Goal: Information Seeking & Learning: Learn about a topic

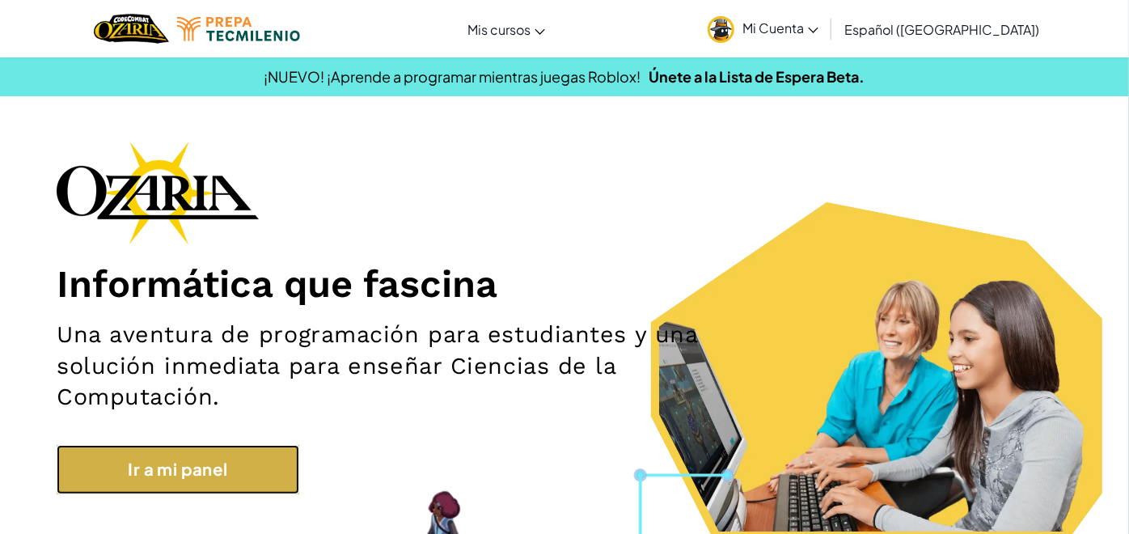
click at [184, 469] on link "Ir a mi panel" at bounding box center [178, 469] width 243 height 49
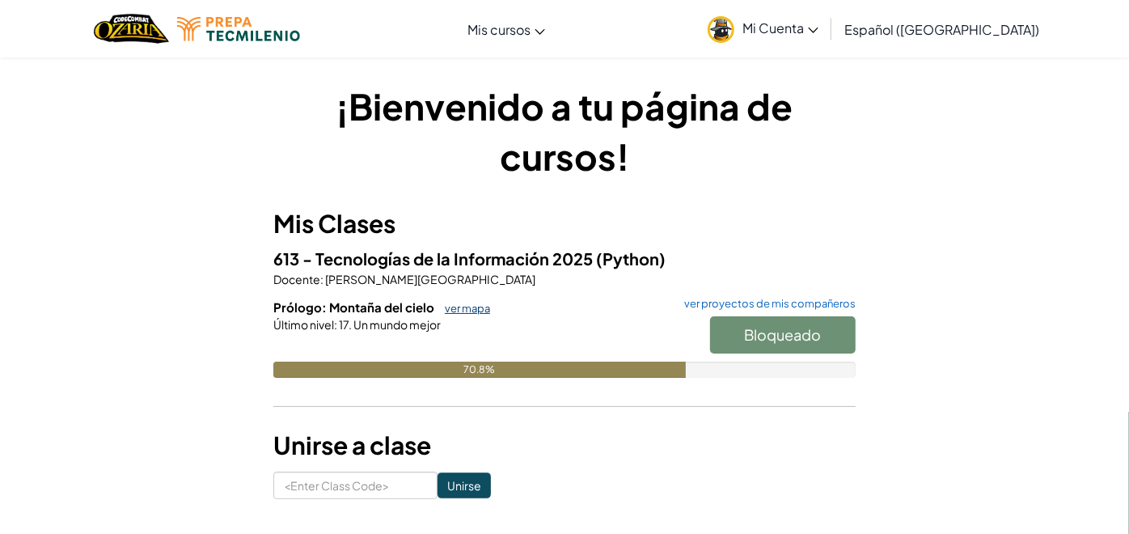
click at [457, 304] on link "ver mapa" at bounding box center [463, 308] width 53 height 13
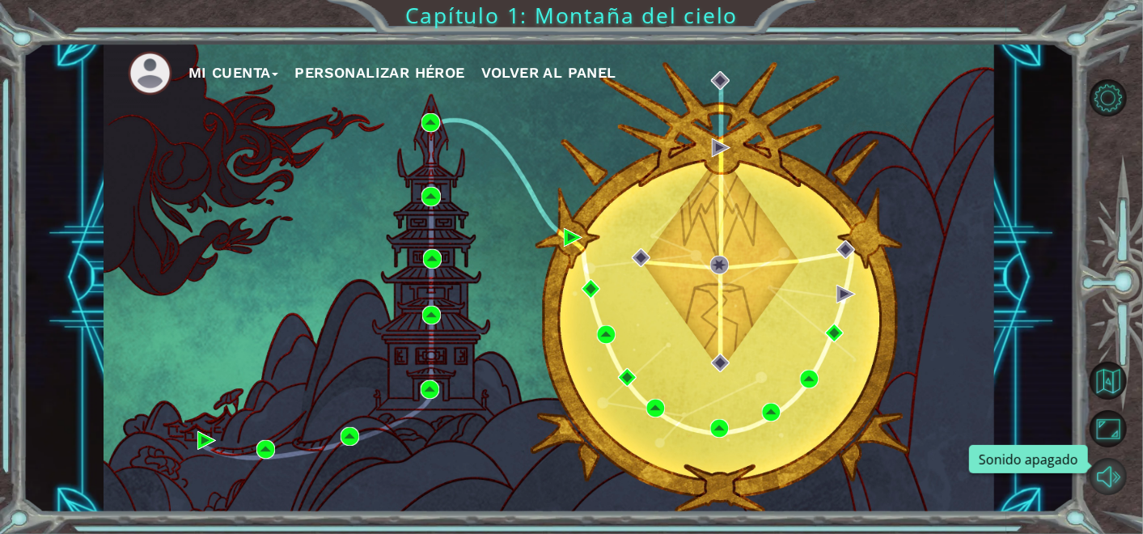
click at [1100, 476] on button "Sonido apagado" at bounding box center [1108, 476] width 37 height 37
click at [846, 249] on img at bounding box center [845, 249] width 19 height 19
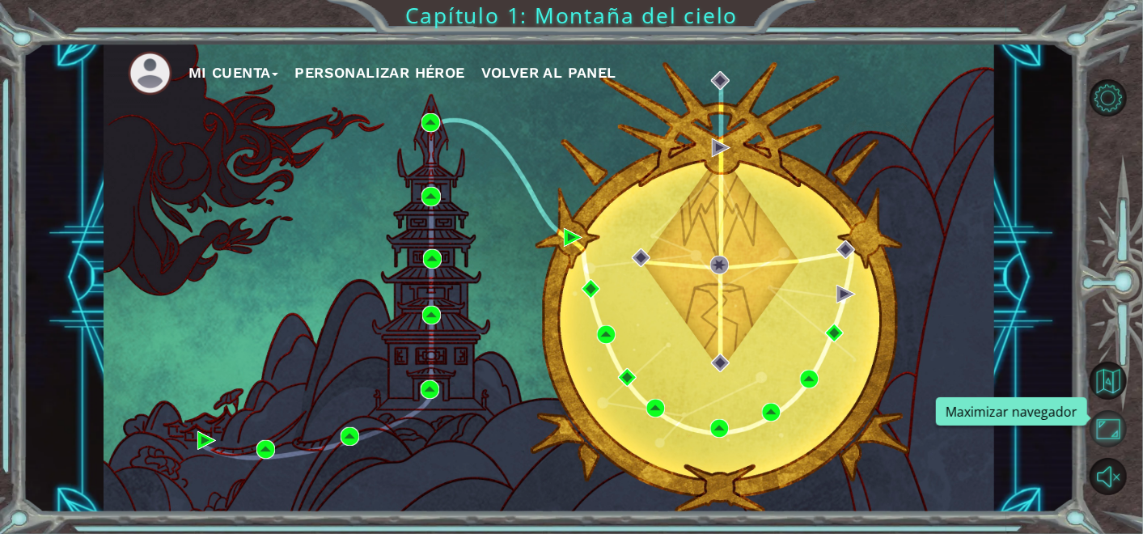
click at [1099, 429] on button "Maximizar navegador" at bounding box center [1108, 428] width 37 height 37
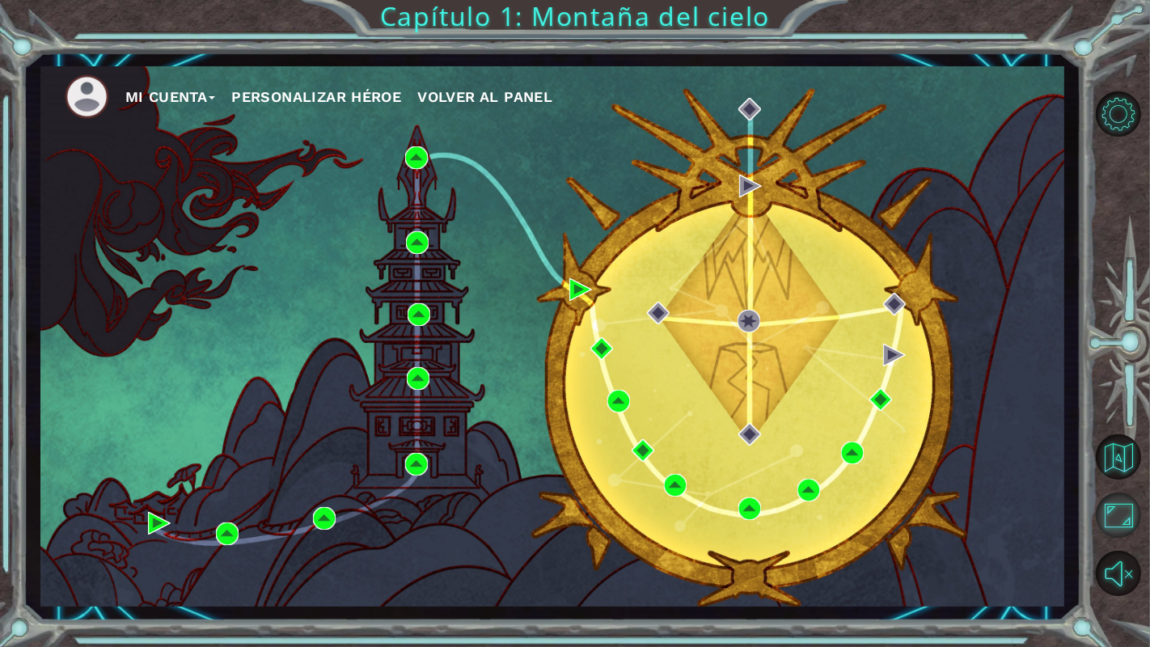
drag, startPoint x: 1103, startPoint y: 495, endPoint x: 1099, endPoint y: 429, distance: 66.4
click at [1103, 495] on button "Maximizar navegador" at bounding box center [1118, 515] width 45 height 45
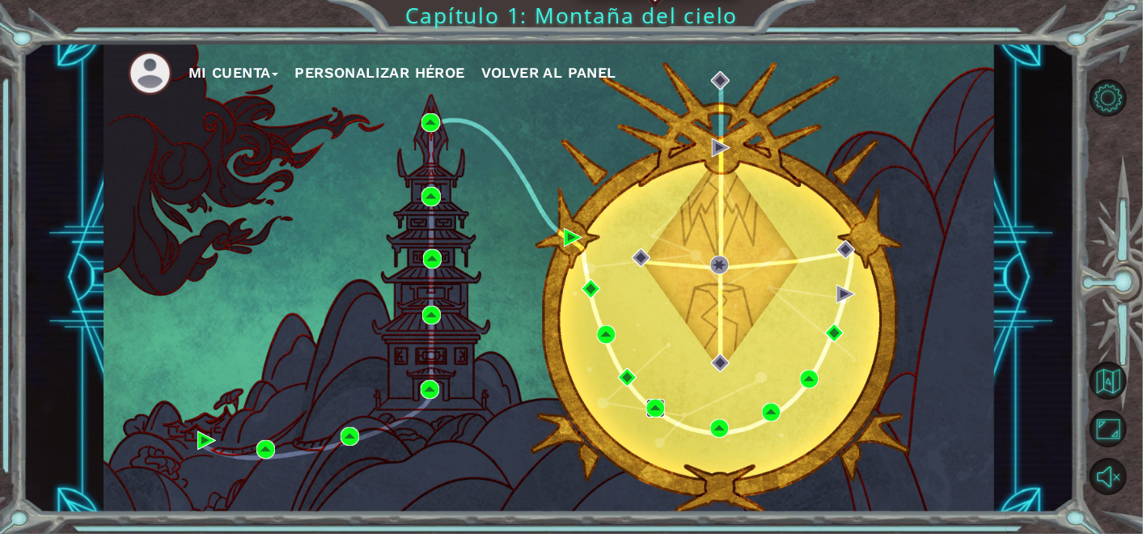
click at [654, 403] on img at bounding box center [655, 408] width 19 height 19
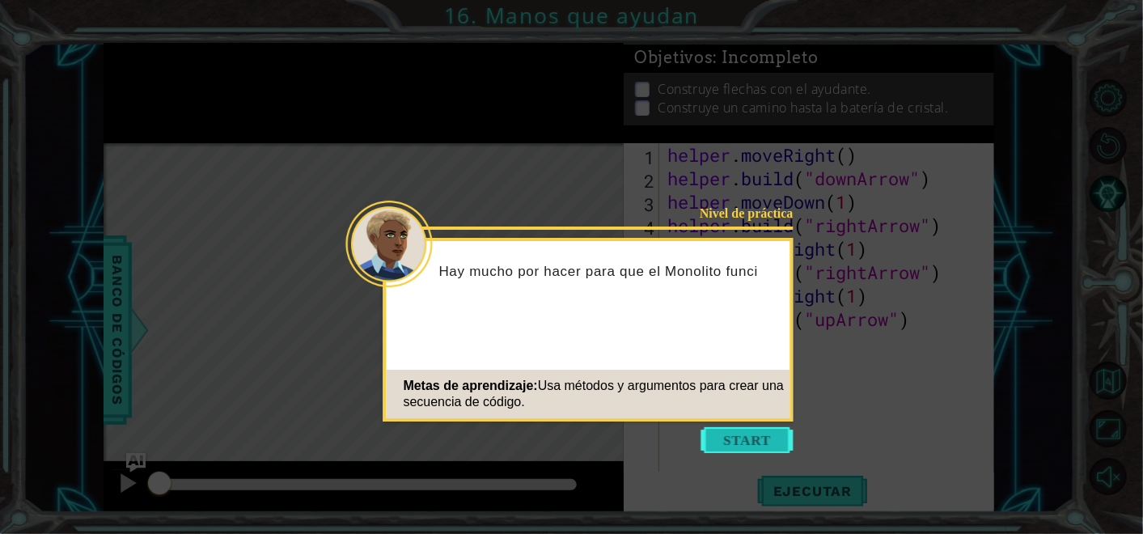
click at [760, 430] on button "Start" at bounding box center [747, 440] width 92 height 26
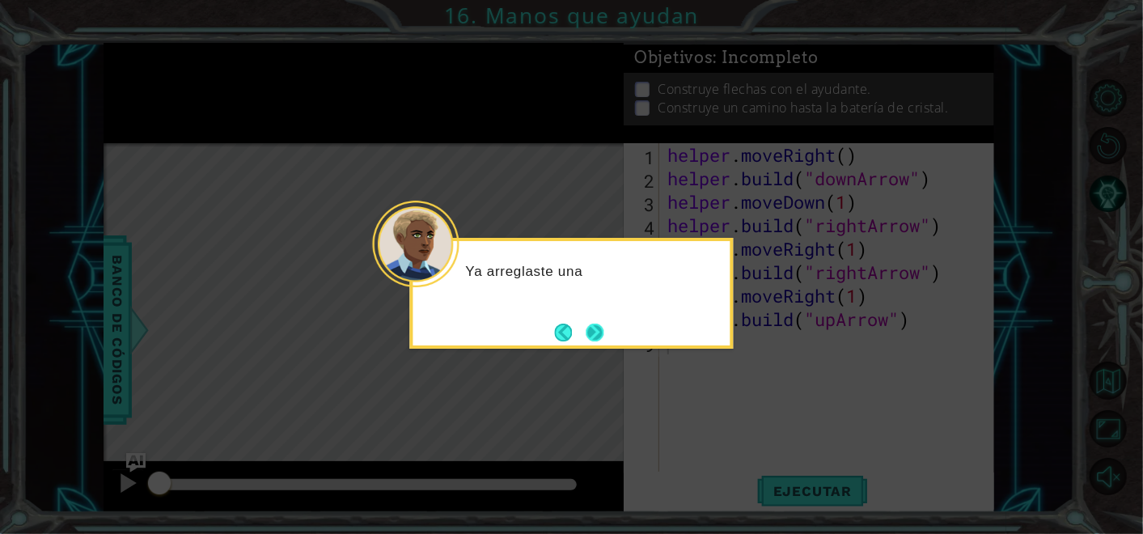
click at [591, 339] on button "Next" at bounding box center [595, 332] width 28 height 28
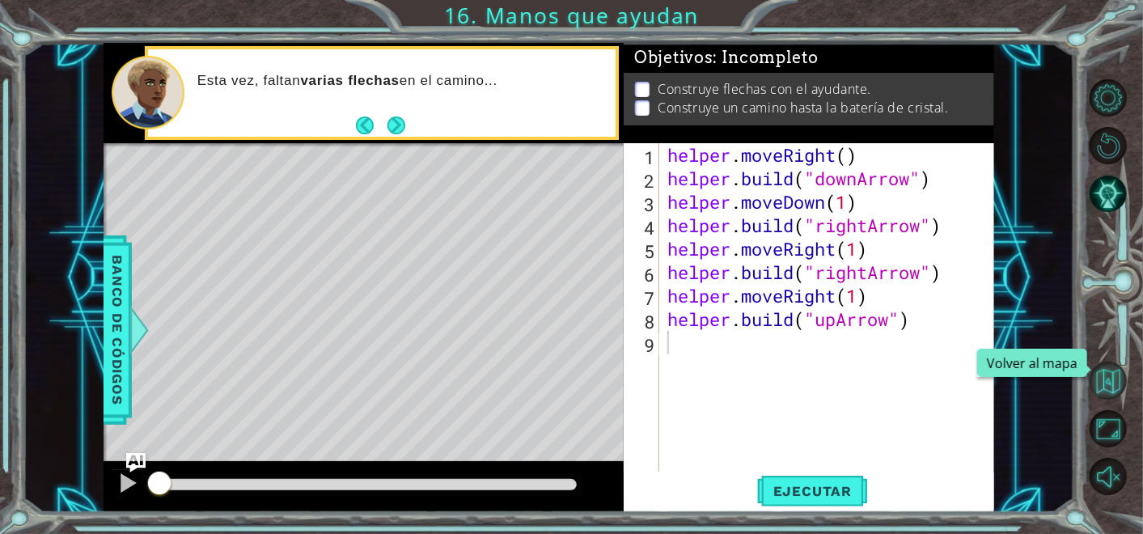
click at [1097, 379] on button "Volver al mapa" at bounding box center [1108, 380] width 37 height 37
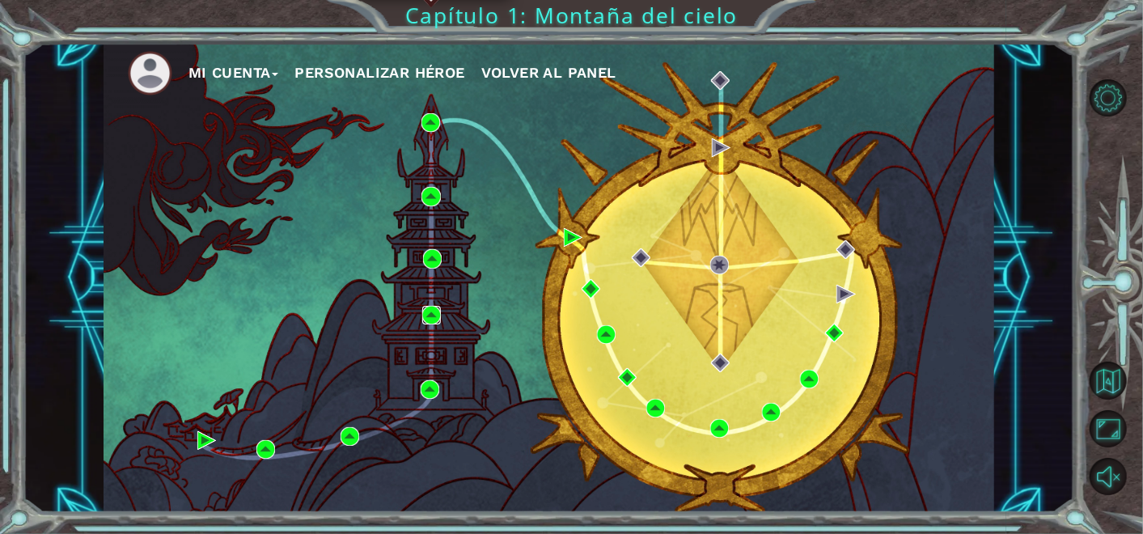
click at [426, 323] on img at bounding box center [431, 315] width 19 height 19
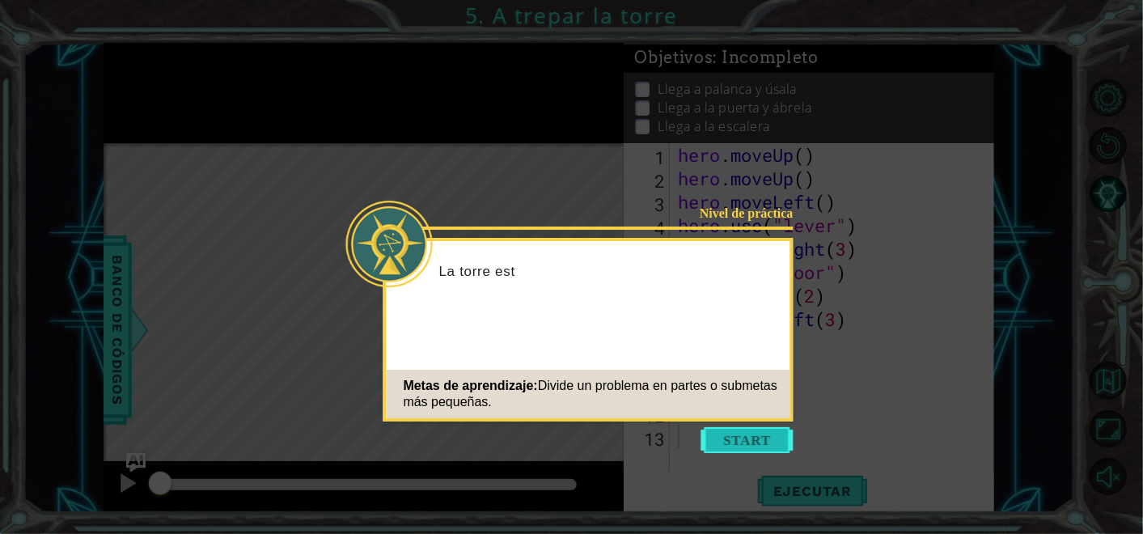
click at [732, 437] on button "Start" at bounding box center [747, 440] width 92 height 26
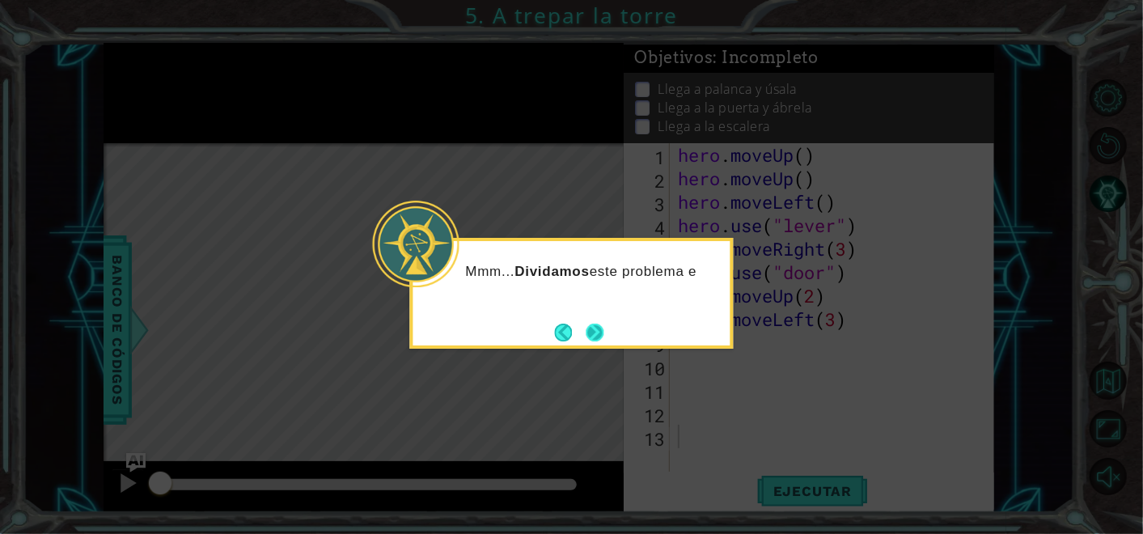
click at [591, 332] on button "Next" at bounding box center [595, 332] width 19 height 19
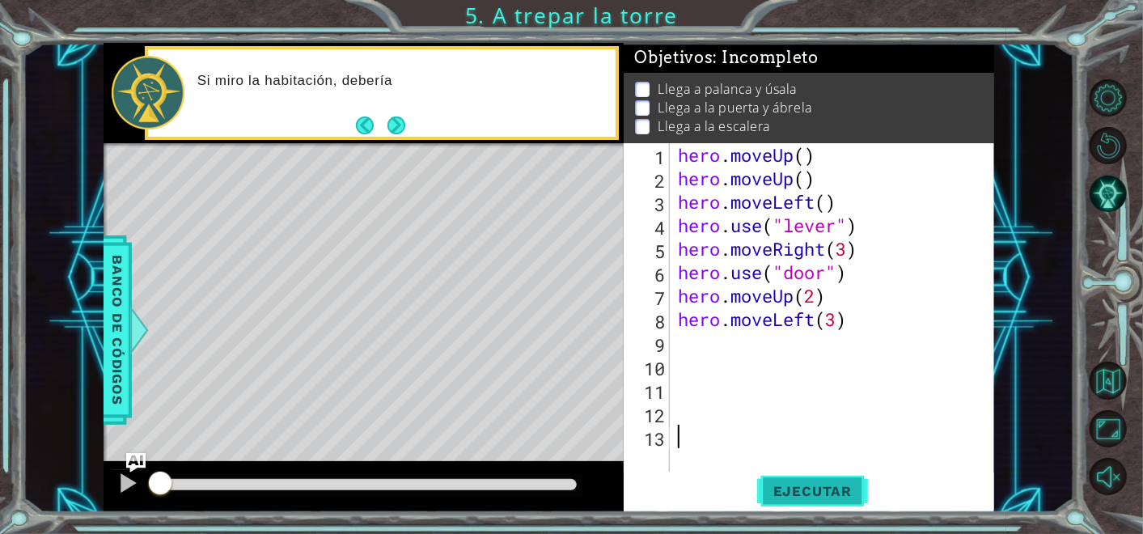
click at [775, 477] on button "Ejecutar" at bounding box center [812, 490] width 111 height 37
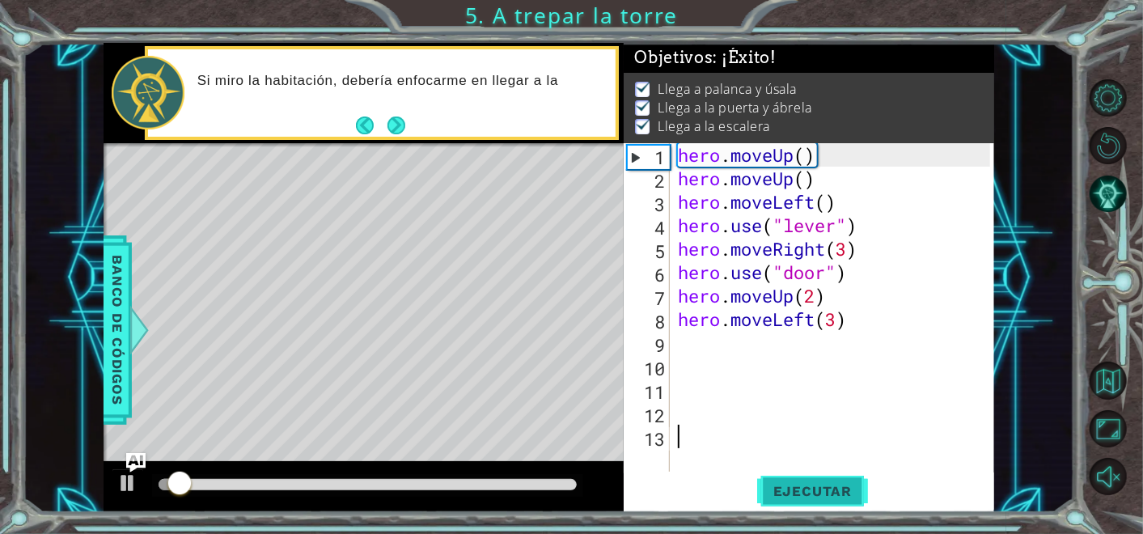
click at [771, 472] on div "1 2 3 4 5 6 7 8 9 10 11 12 13 hero . moveUp ( ) hero . moveUp ( ) hero . moveLe…" at bounding box center [809, 328] width 370 height 370
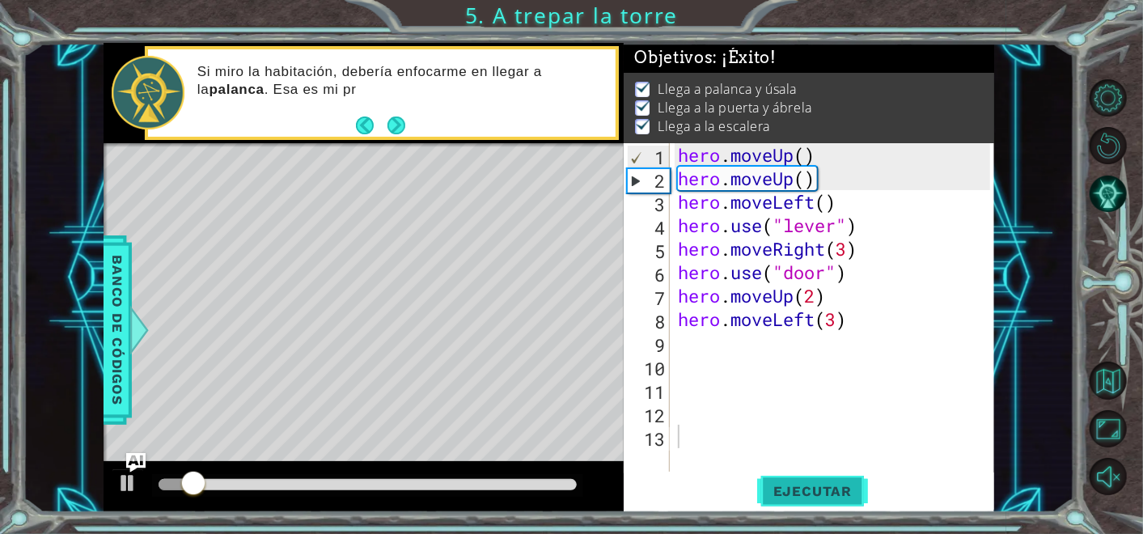
click at [772, 476] on button "Ejecutar" at bounding box center [812, 490] width 111 height 37
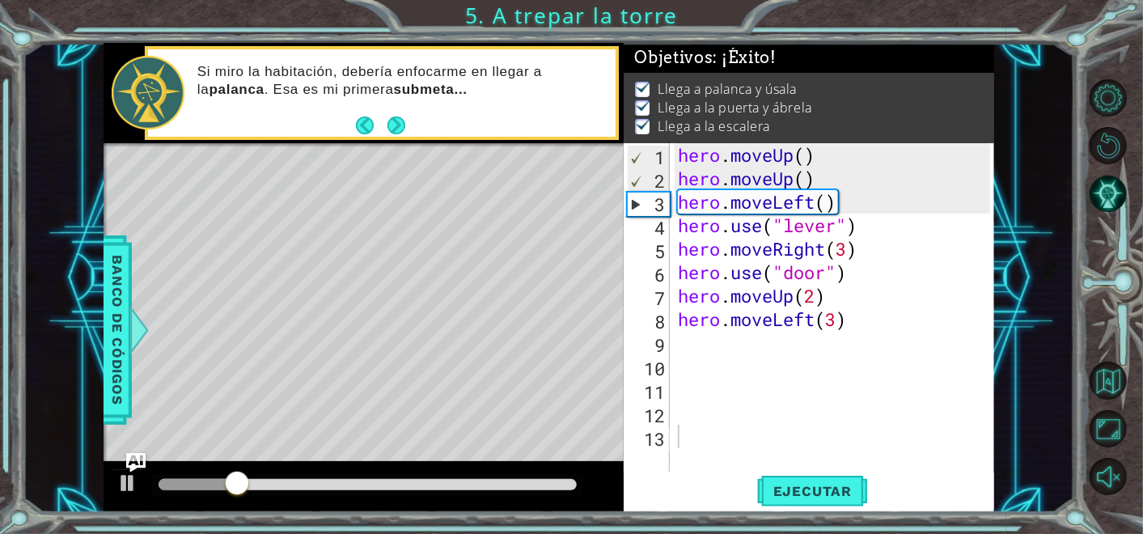
click at [402, 126] on button "Next" at bounding box center [396, 125] width 18 height 18
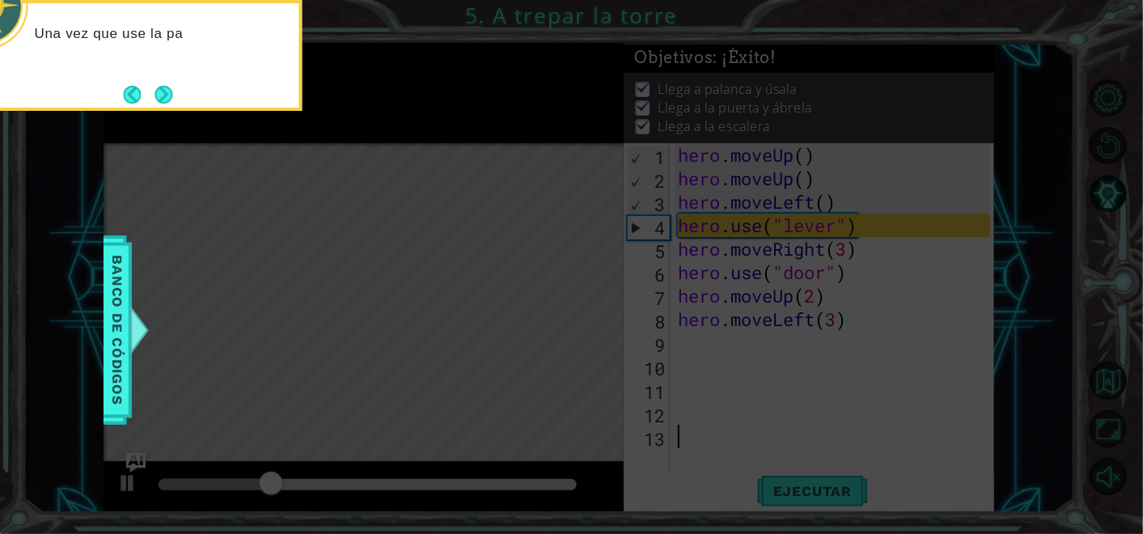
click at [173, 96] on button "Next" at bounding box center [164, 94] width 19 height 19
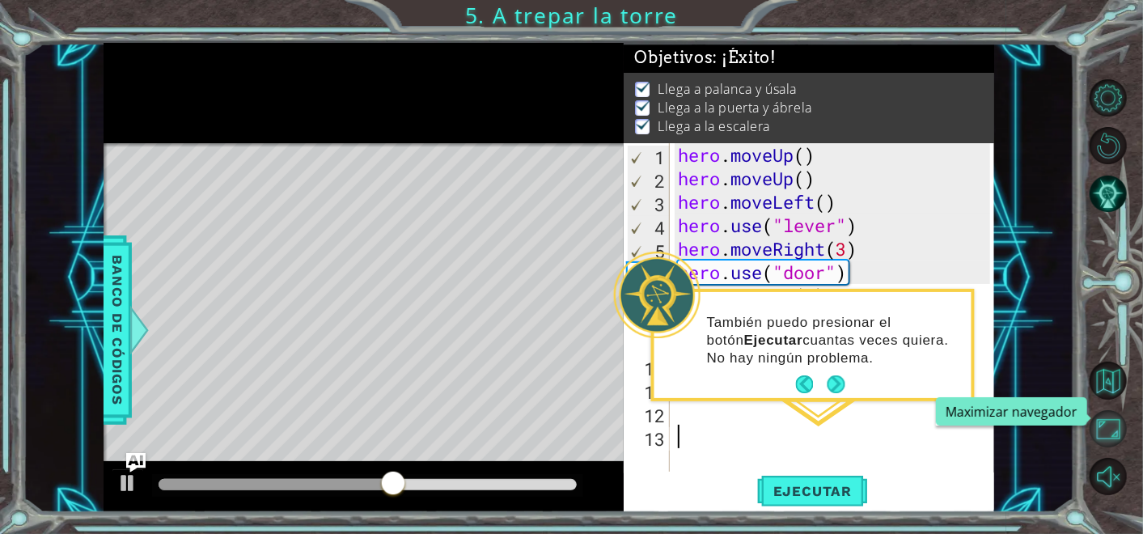
click at [1107, 420] on button "Maximizar navegador" at bounding box center [1108, 428] width 37 height 37
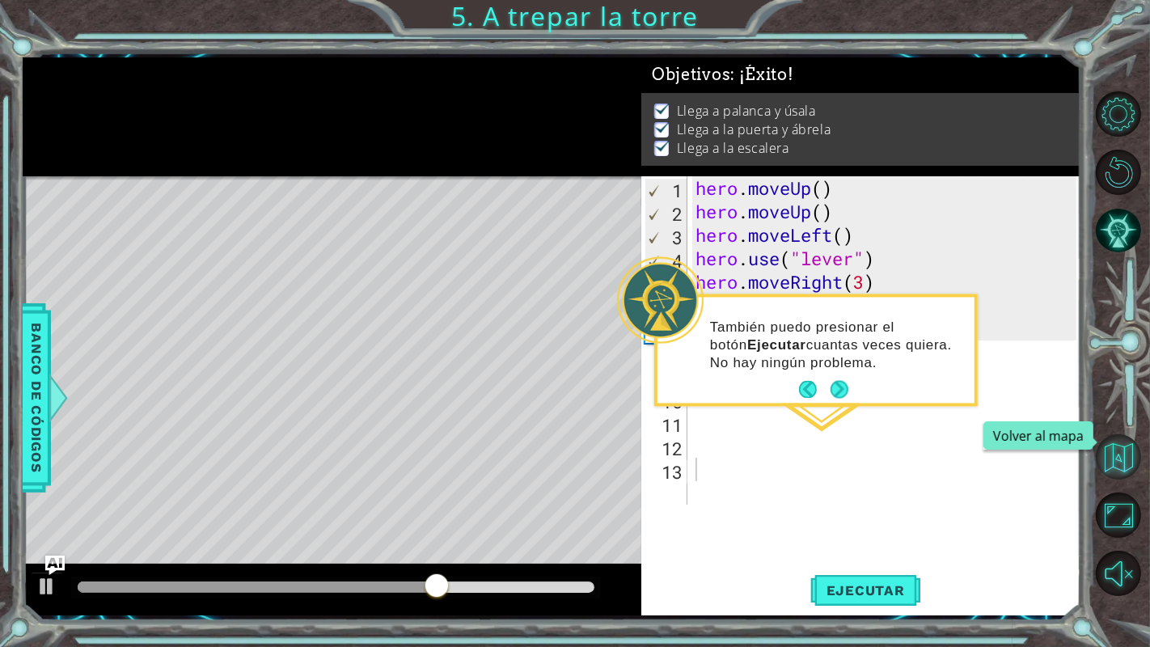
click at [1112, 445] on button "Volver al mapa" at bounding box center [1118, 456] width 45 height 45
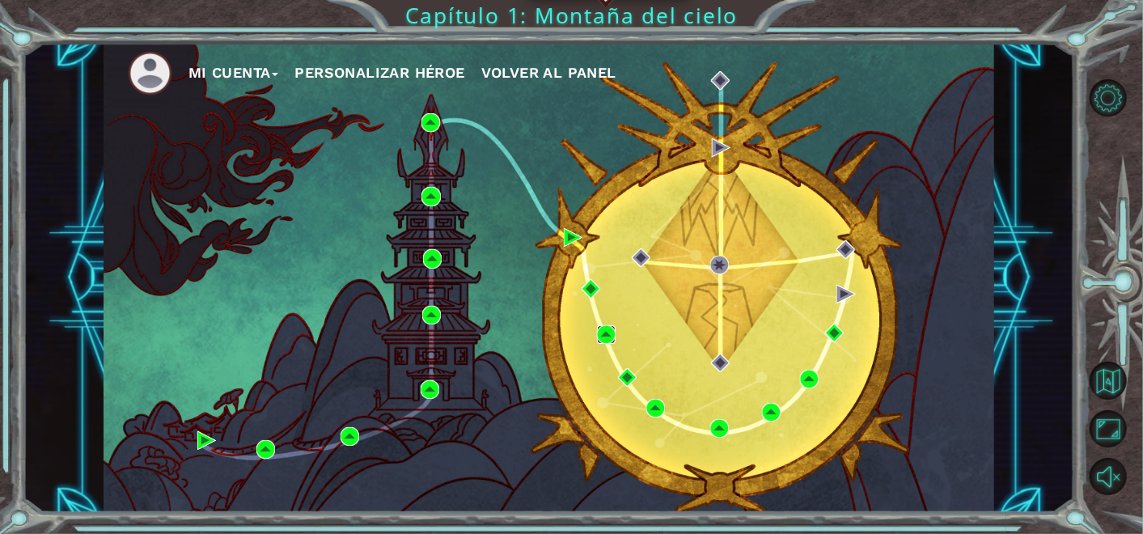
click at [608, 330] on img at bounding box center [606, 334] width 19 height 19
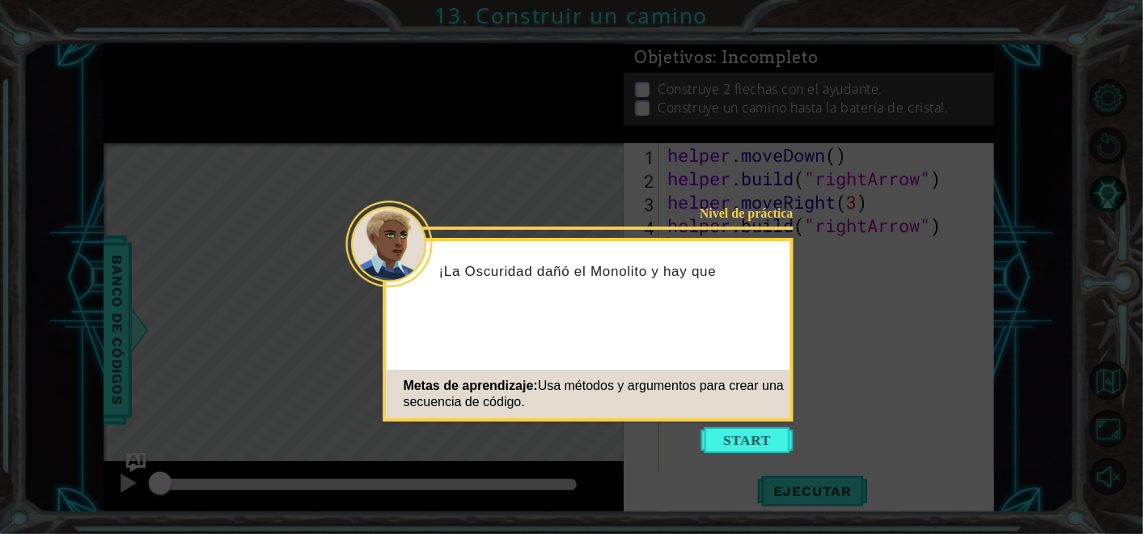
click at [744, 426] on icon at bounding box center [571, 267] width 1143 height 534
click at [746, 435] on button "Start" at bounding box center [747, 440] width 92 height 26
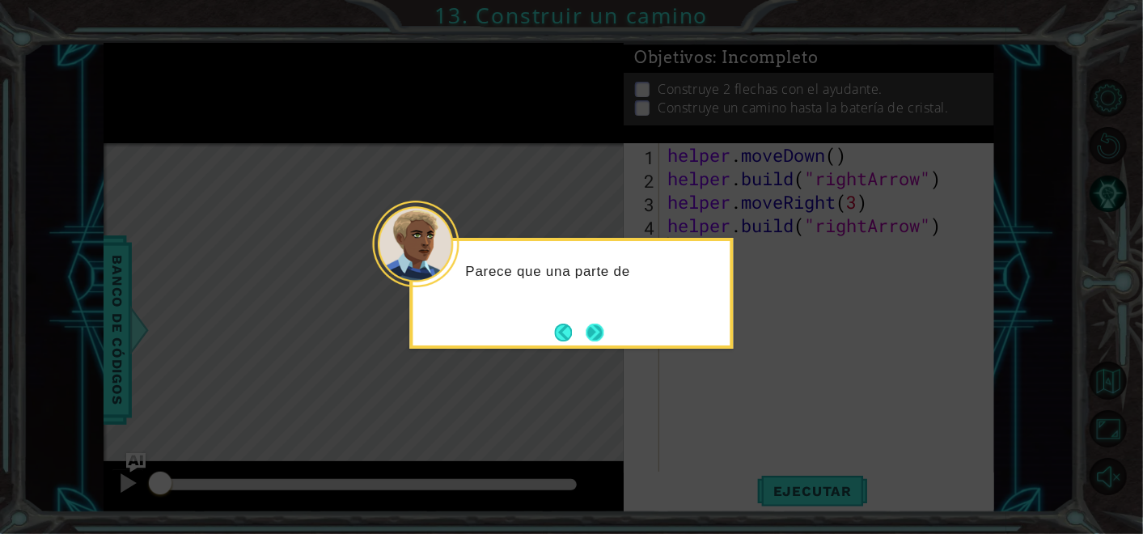
click at [587, 340] on button "Next" at bounding box center [595, 333] width 18 height 18
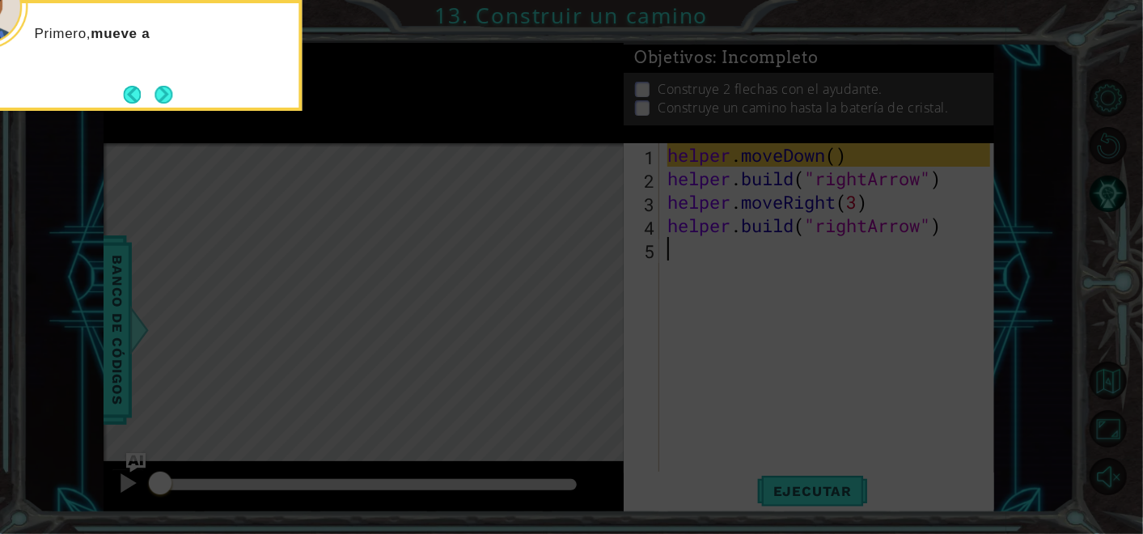
click at [587, 308] on icon at bounding box center [571, 267] width 1143 height 534
click at [166, 103] on button "Next" at bounding box center [164, 95] width 18 height 18
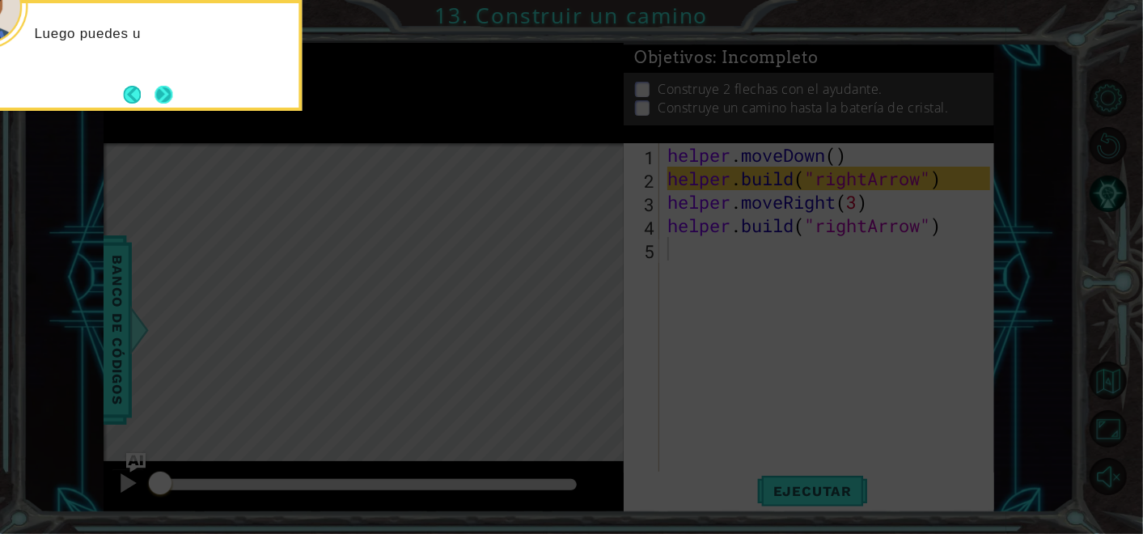
click at [160, 97] on button "Next" at bounding box center [164, 95] width 18 height 18
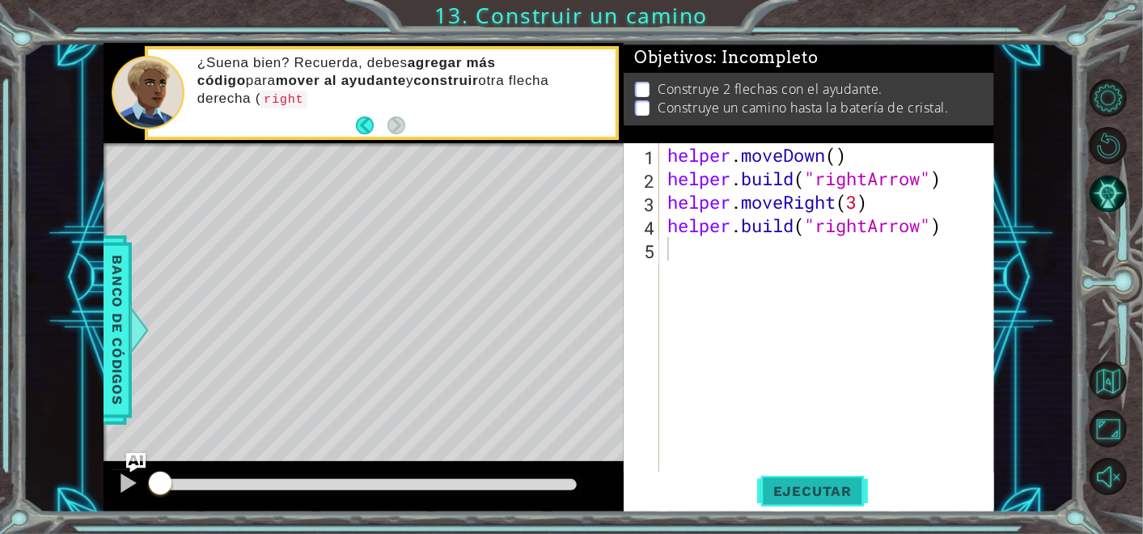
click at [838, 490] on span "Ejecutar" at bounding box center [812, 491] width 111 height 16
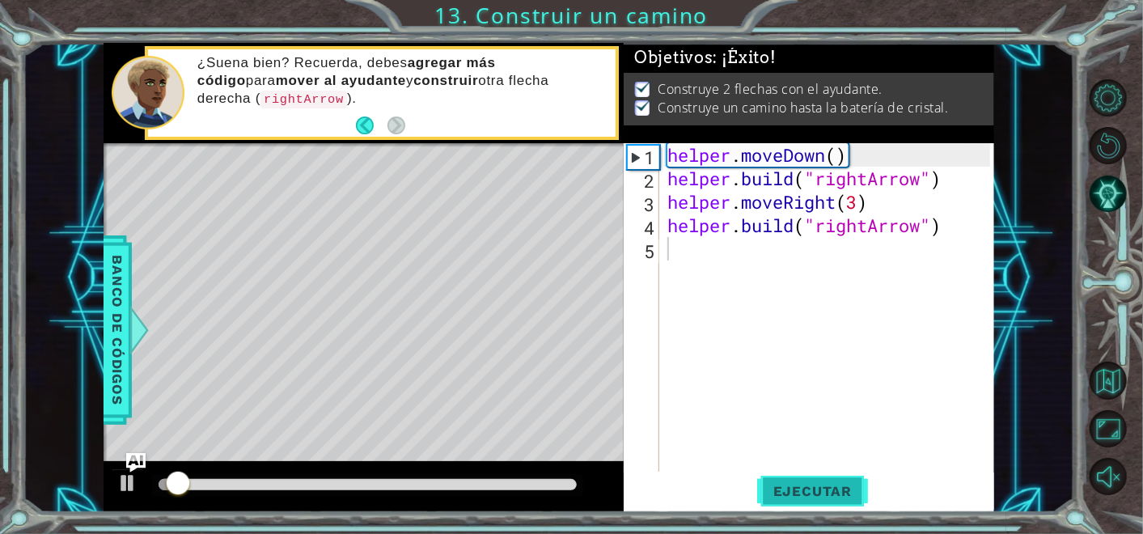
click at [838, 490] on span "Ejecutar" at bounding box center [812, 491] width 111 height 16
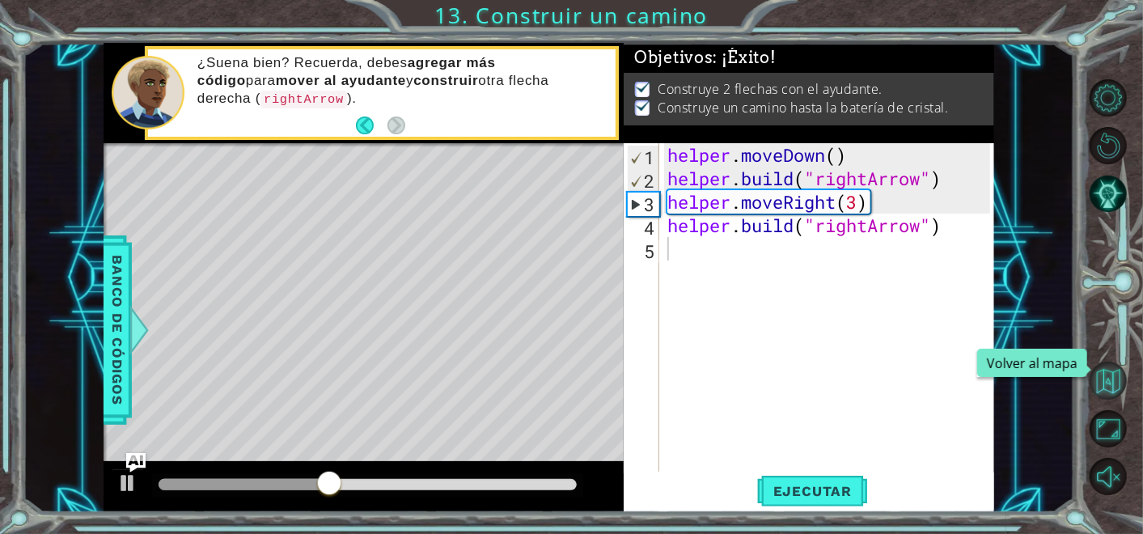
click at [1103, 374] on button "Volver al mapa" at bounding box center [1108, 380] width 37 height 37
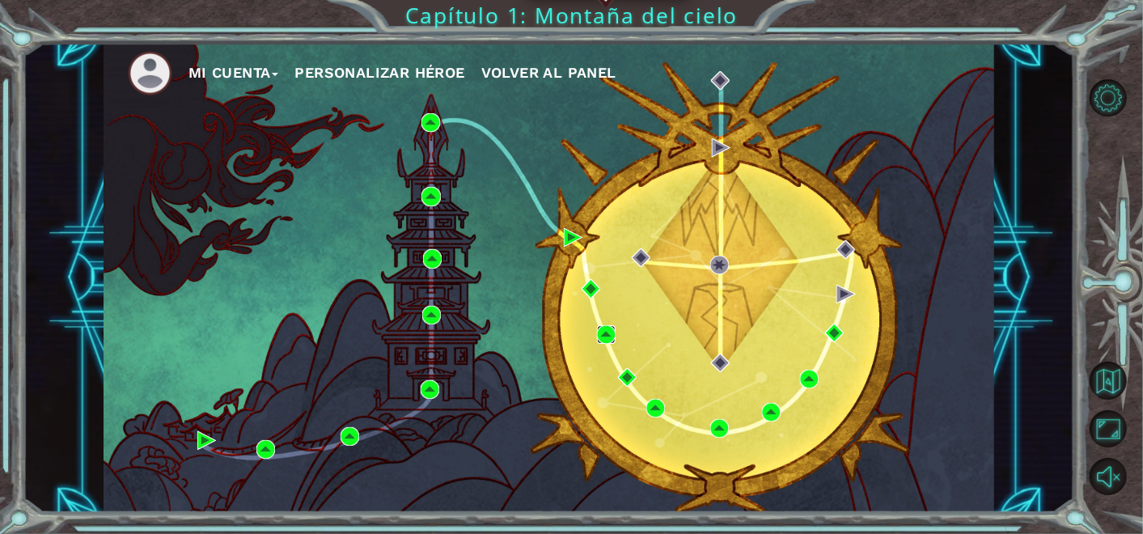
click at [610, 330] on img at bounding box center [606, 334] width 19 height 19
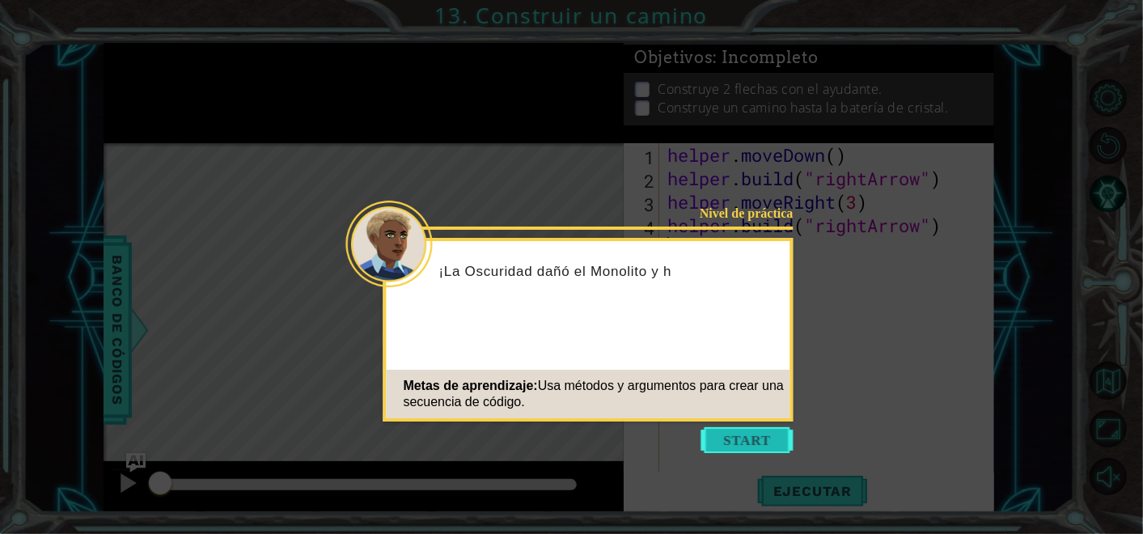
click at [765, 436] on button "Start" at bounding box center [747, 440] width 92 height 26
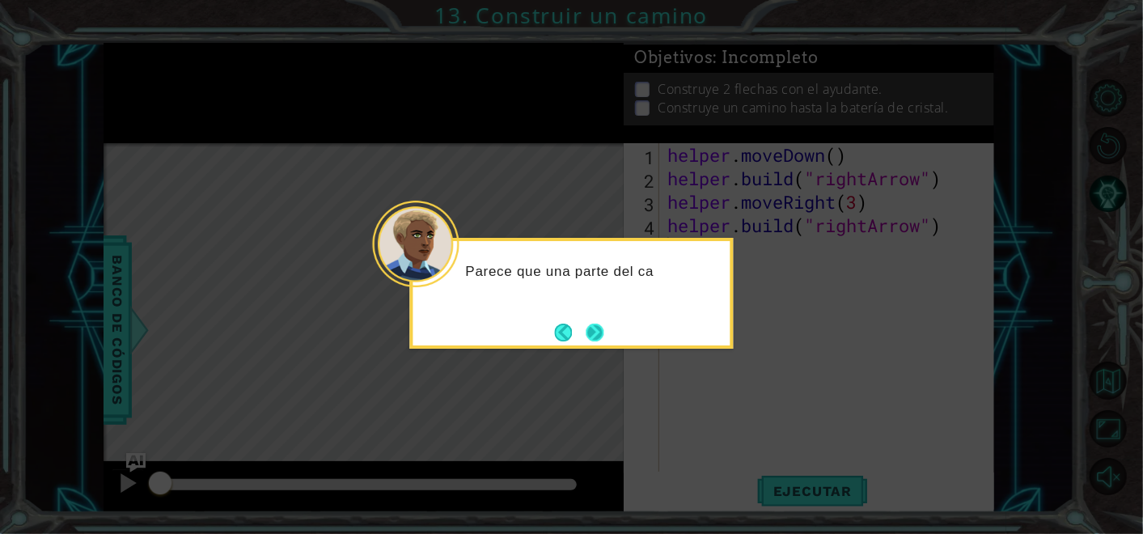
click at [589, 331] on button "Next" at bounding box center [595, 333] width 18 height 18
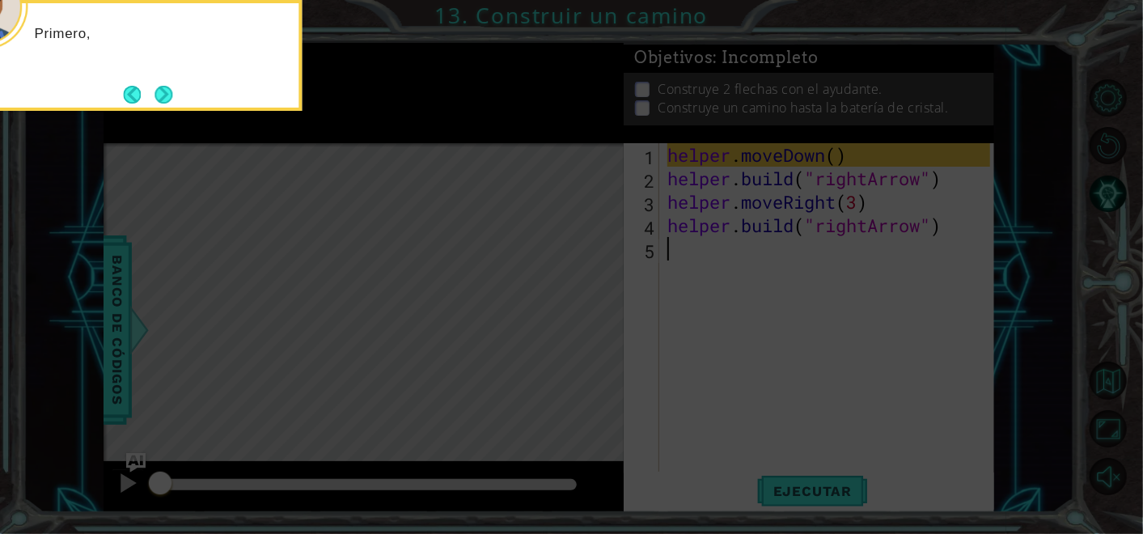
click at [639, 333] on icon at bounding box center [571, 267] width 1143 height 534
click at [156, 90] on button "Next" at bounding box center [164, 95] width 18 height 18
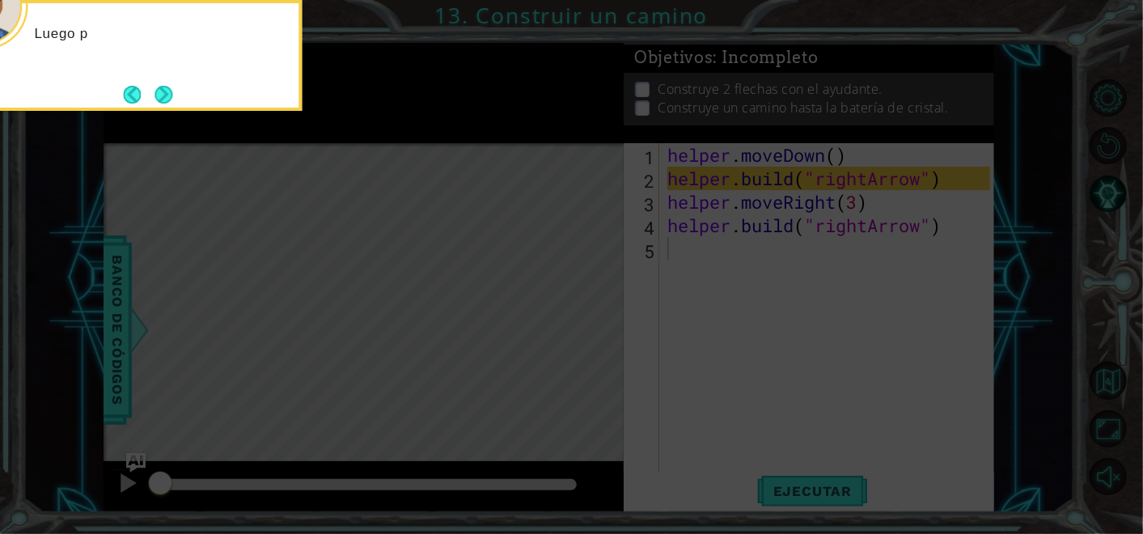
click at [156, 90] on button "Next" at bounding box center [164, 95] width 18 height 18
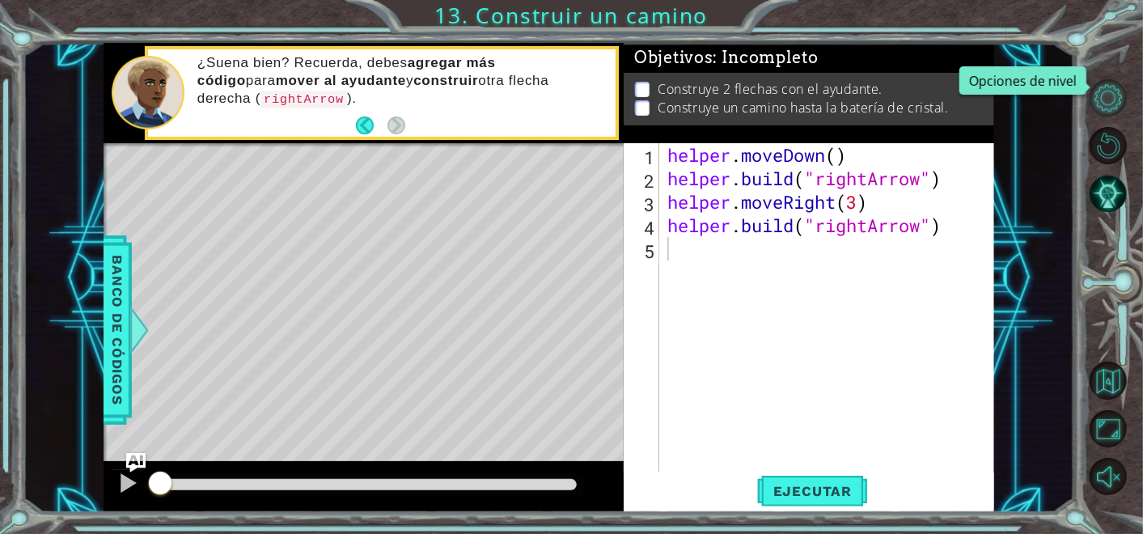
click at [1103, 110] on button "Opciones de nivel" at bounding box center [1108, 97] width 37 height 37
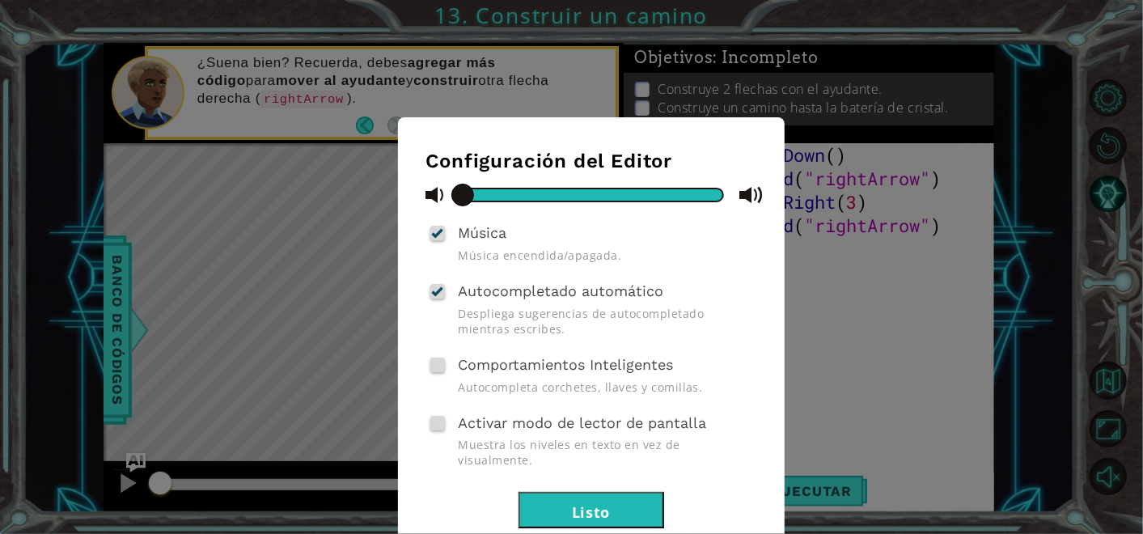
click at [542, 492] on button "Listo" at bounding box center [592, 510] width 146 height 36
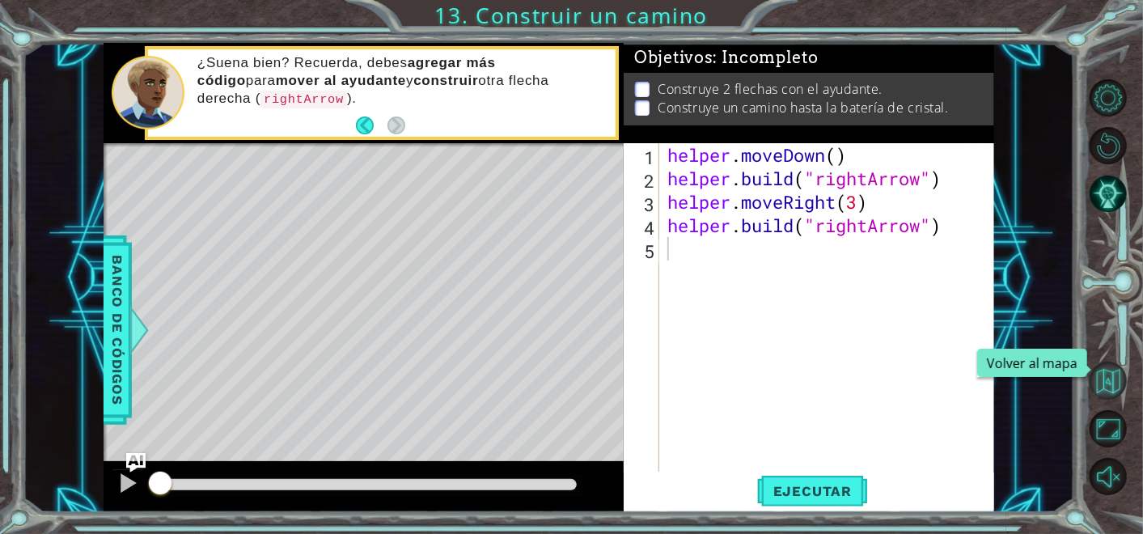
click at [1120, 381] on button "Volver al mapa" at bounding box center [1108, 380] width 37 height 37
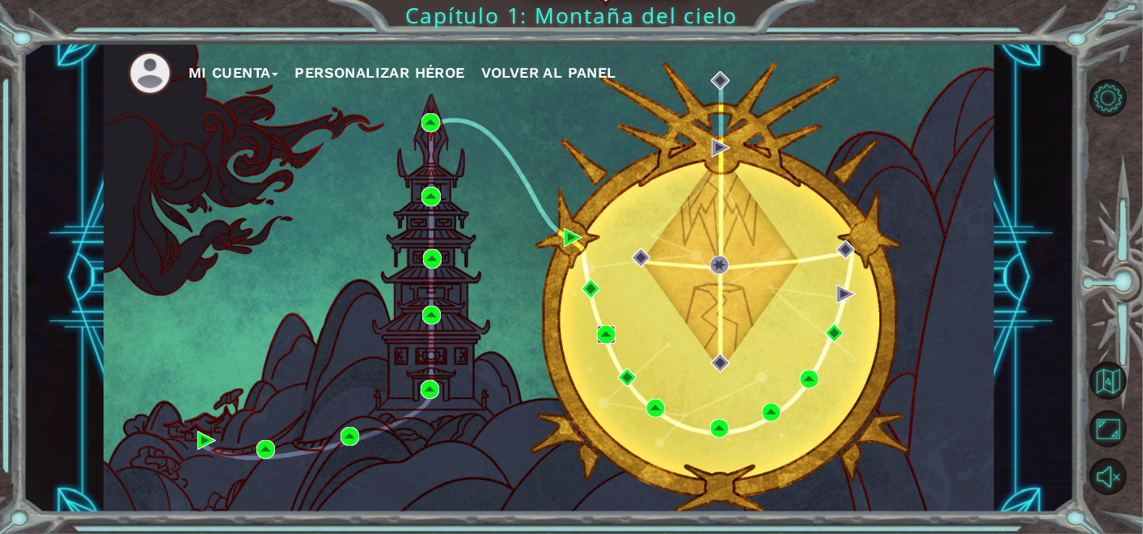
click at [608, 336] on img at bounding box center [606, 334] width 19 height 19
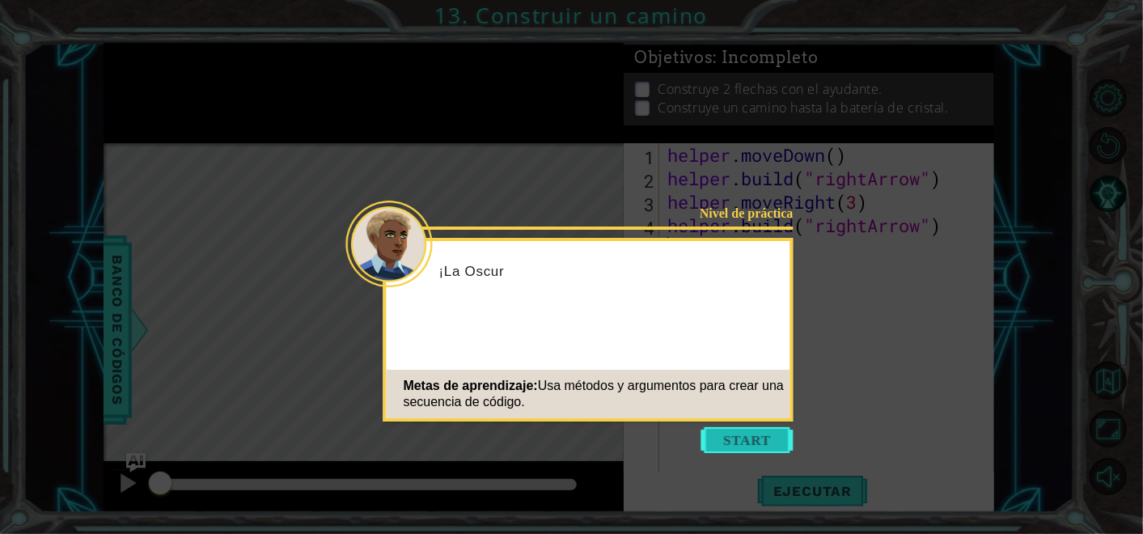
click at [732, 430] on button "Start" at bounding box center [747, 440] width 92 height 26
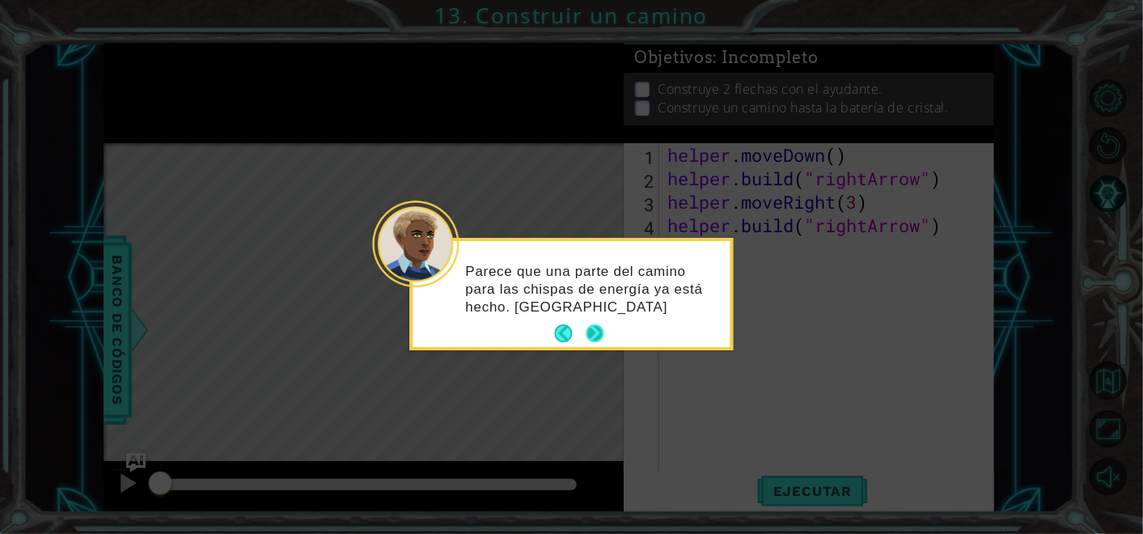
click at [587, 329] on button "Next" at bounding box center [595, 333] width 19 height 19
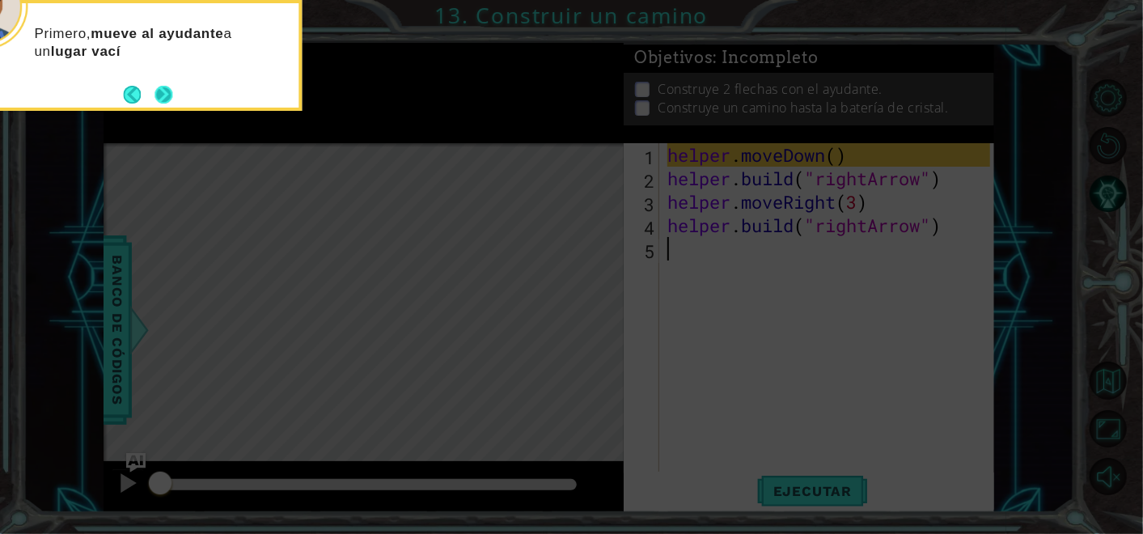
click at [155, 87] on button "Next" at bounding box center [164, 94] width 19 height 19
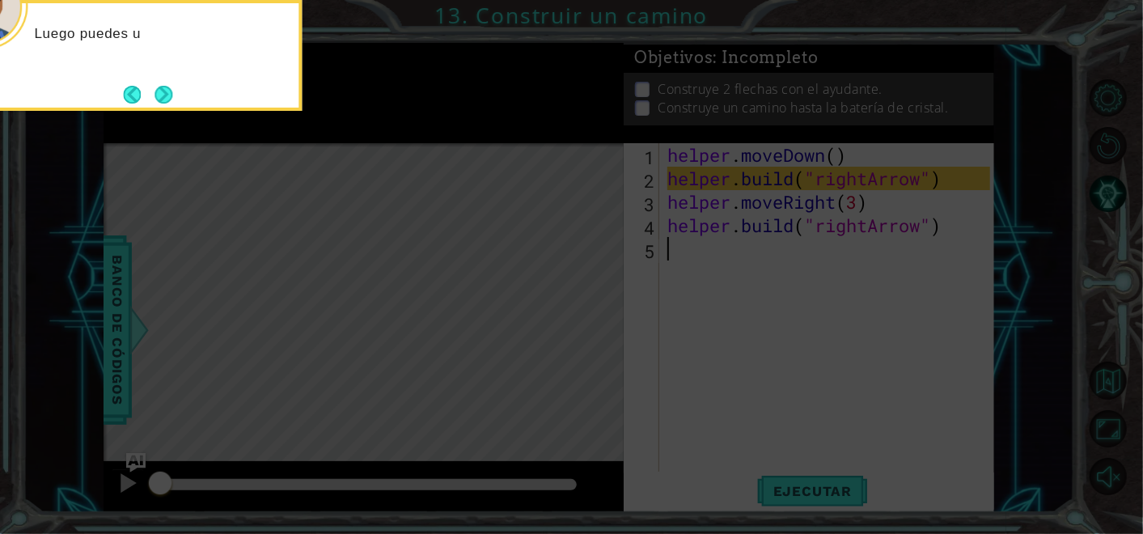
click at [155, 87] on button "Next" at bounding box center [164, 94] width 19 height 19
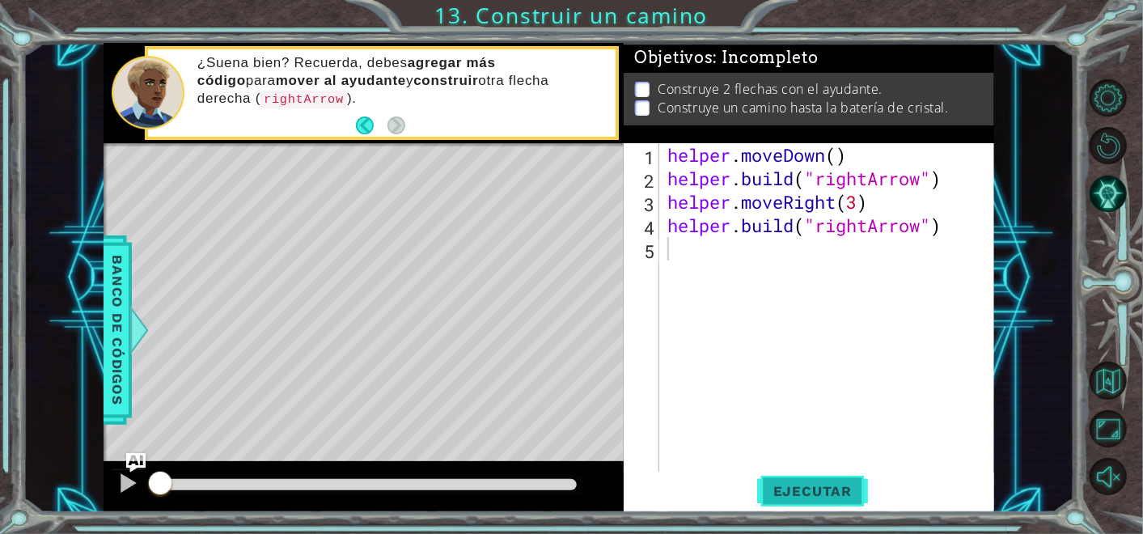
click at [832, 487] on span "Ejecutar" at bounding box center [812, 491] width 111 height 16
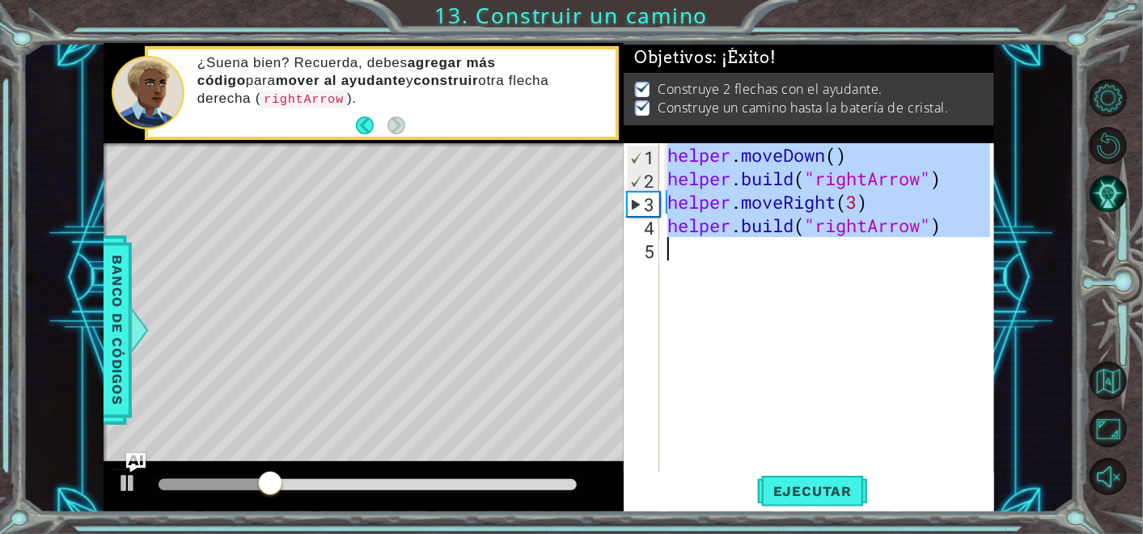
drag, startPoint x: 667, startPoint y: 153, endPoint x: 845, endPoint y: 256, distance: 205.2
click at [845, 256] on div "helper . moveDown ( ) helper . build ( "rightArrow" ) helper . moveRight ( 3 ) …" at bounding box center [831, 330] width 334 height 375
type textarea "[DOMAIN_NAME]("rightArrow")"
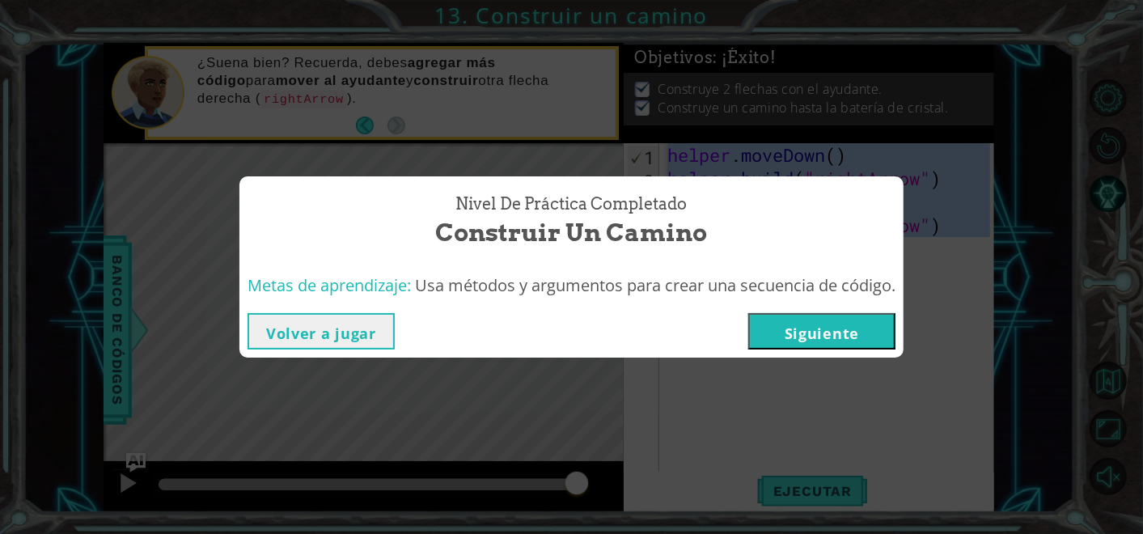
click at [798, 332] on button "Siguiente" at bounding box center [821, 331] width 147 height 36
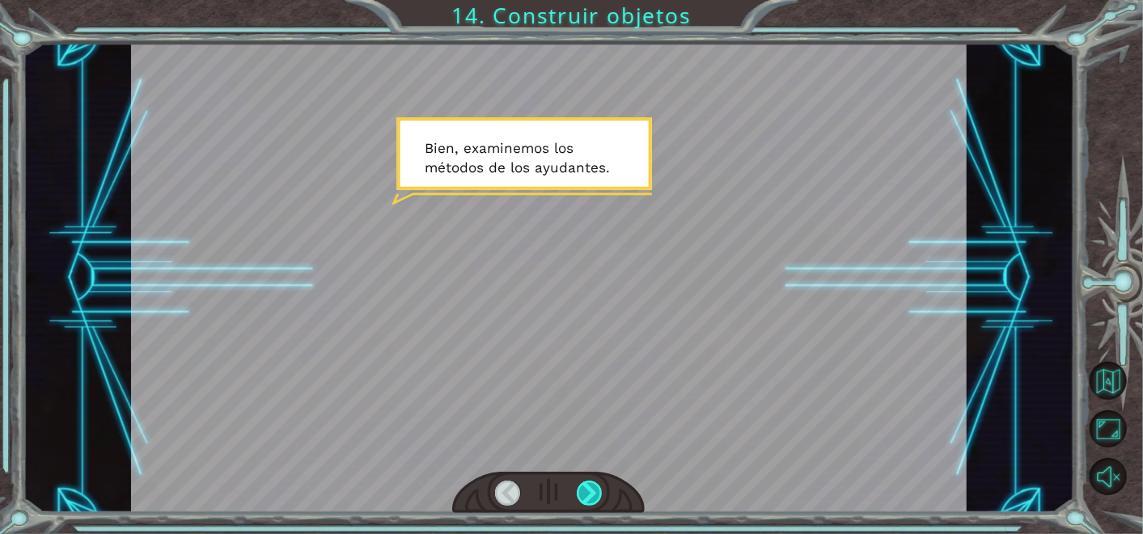
click at [596, 493] on div at bounding box center [590, 493] width 26 height 25
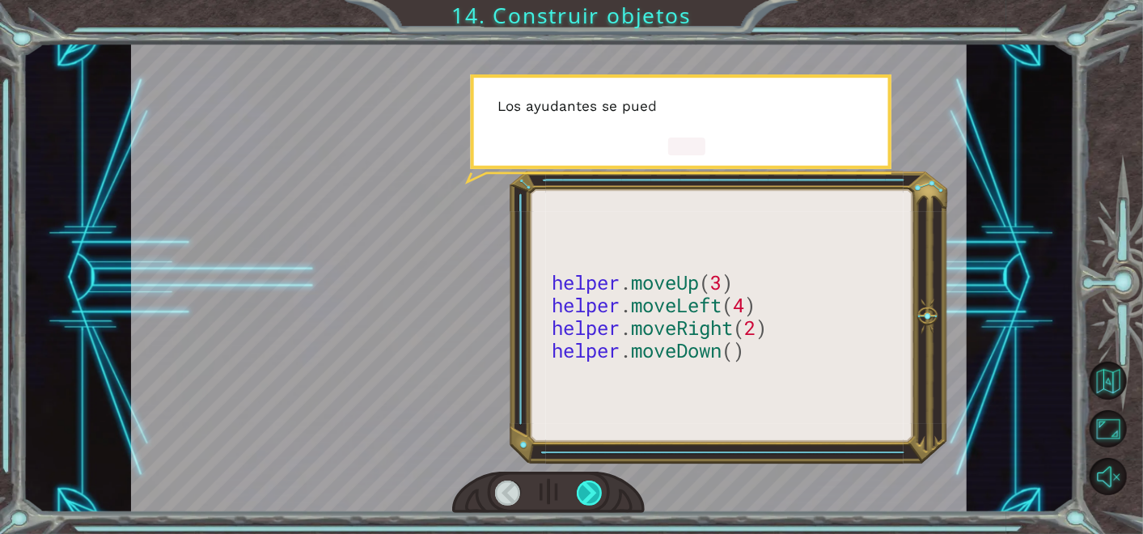
click at [595, 493] on div at bounding box center [590, 493] width 26 height 25
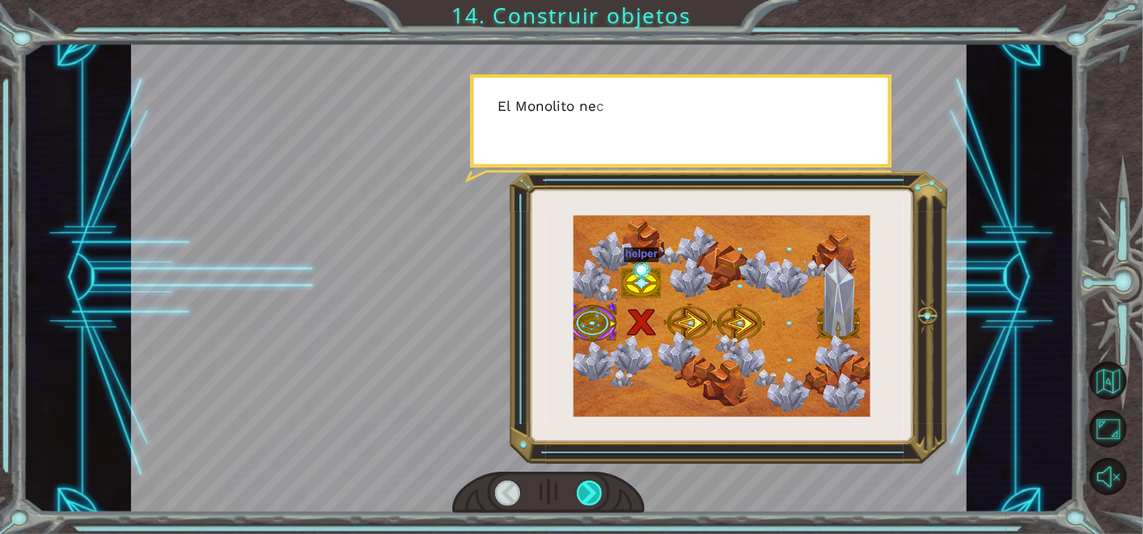
click at [595, 493] on div at bounding box center [590, 493] width 26 height 25
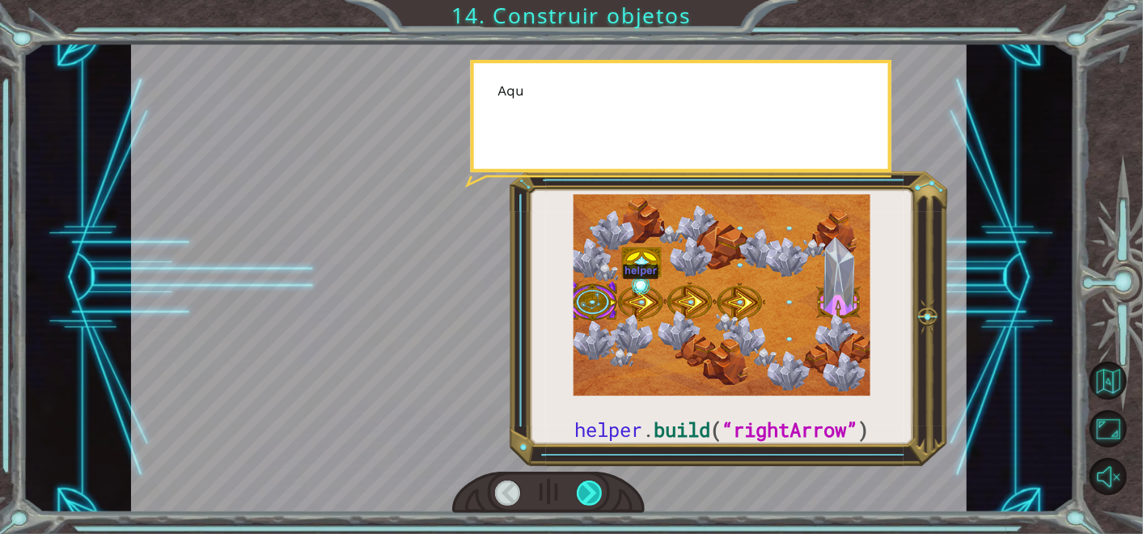
click at [595, 493] on div at bounding box center [590, 493] width 26 height 25
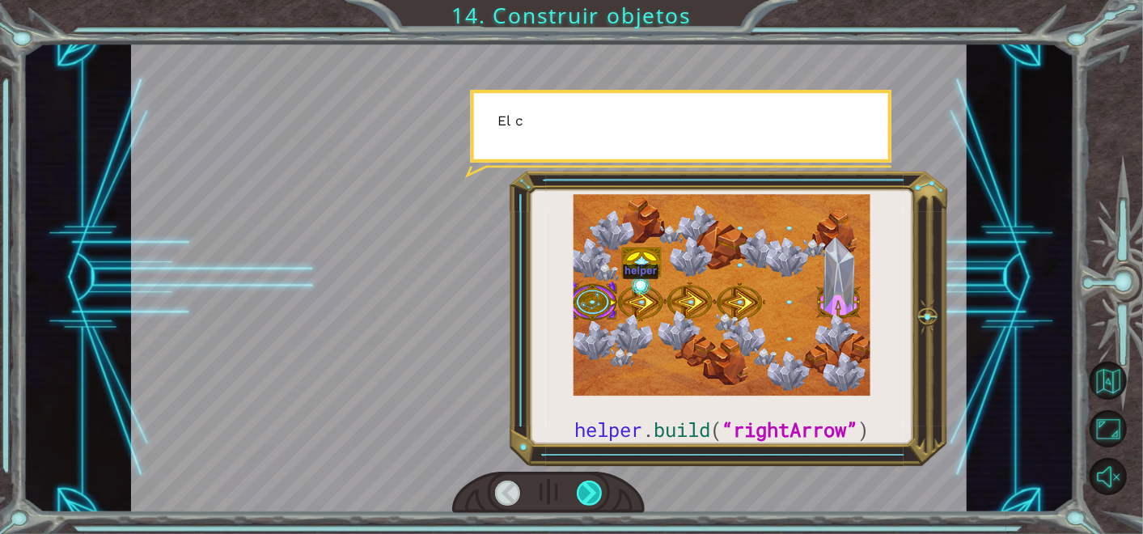
click at [595, 493] on div at bounding box center [590, 493] width 26 height 25
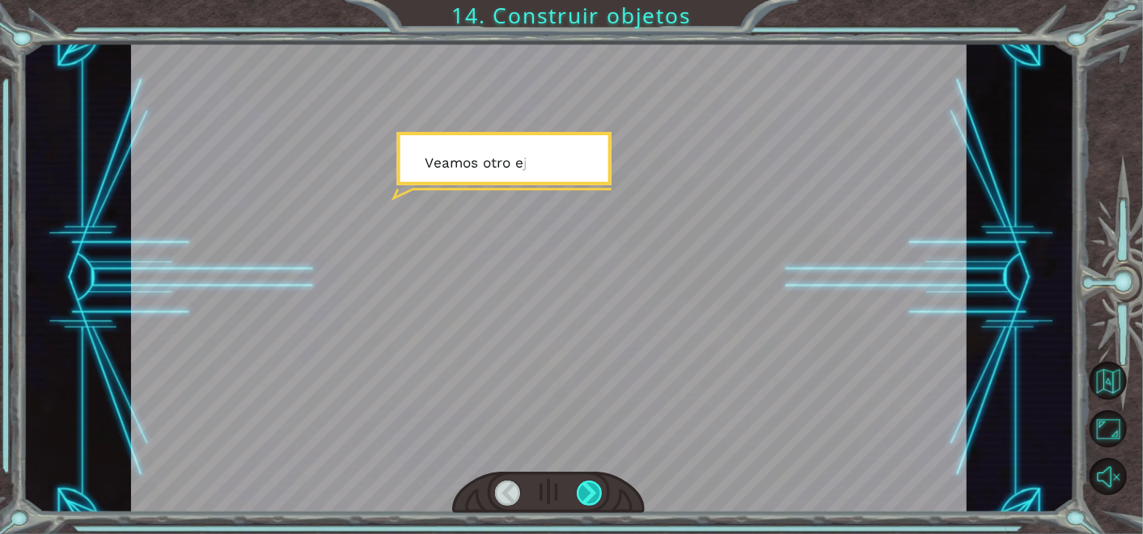
click at [595, 493] on div at bounding box center [590, 493] width 26 height 25
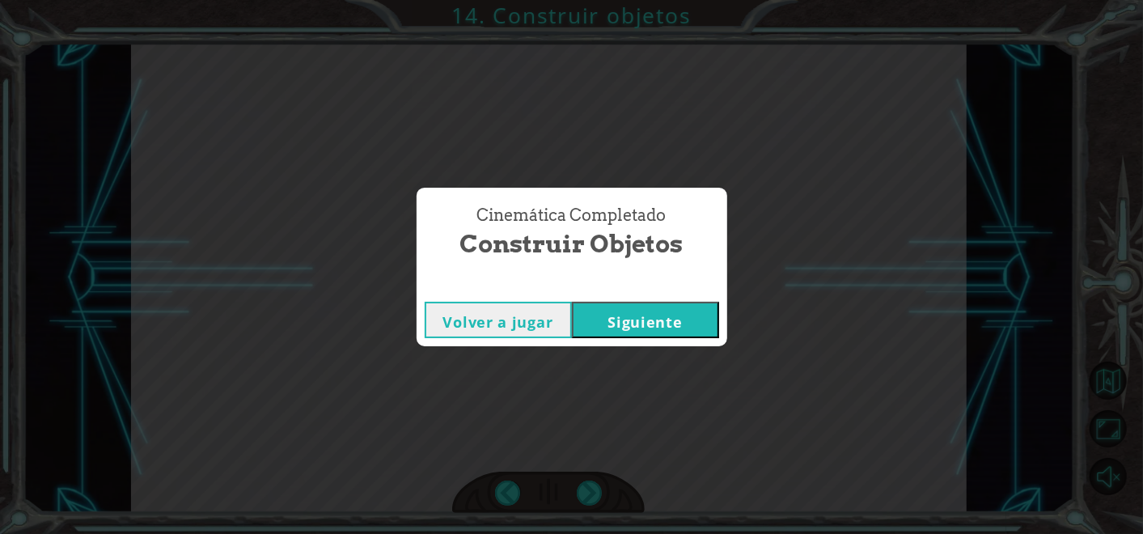
drag, startPoint x: 595, startPoint y: 493, endPoint x: 523, endPoint y: 358, distance: 152.8
click at [523, 358] on div "Cinemática Completado Construir objetos Volver a jugar [GEOGRAPHIC_DATA]" at bounding box center [571, 267] width 1143 height 534
click at [645, 324] on button "Siguiente" at bounding box center [645, 320] width 147 height 36
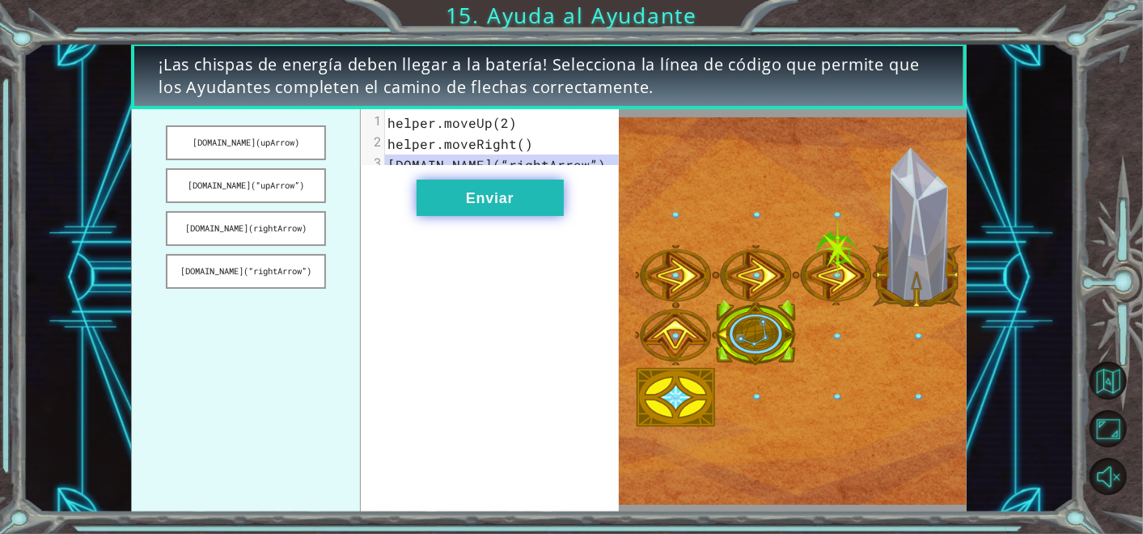
click at [538, 216] on button "Enviar" at bounding box center [490, 198] width 147 height 36
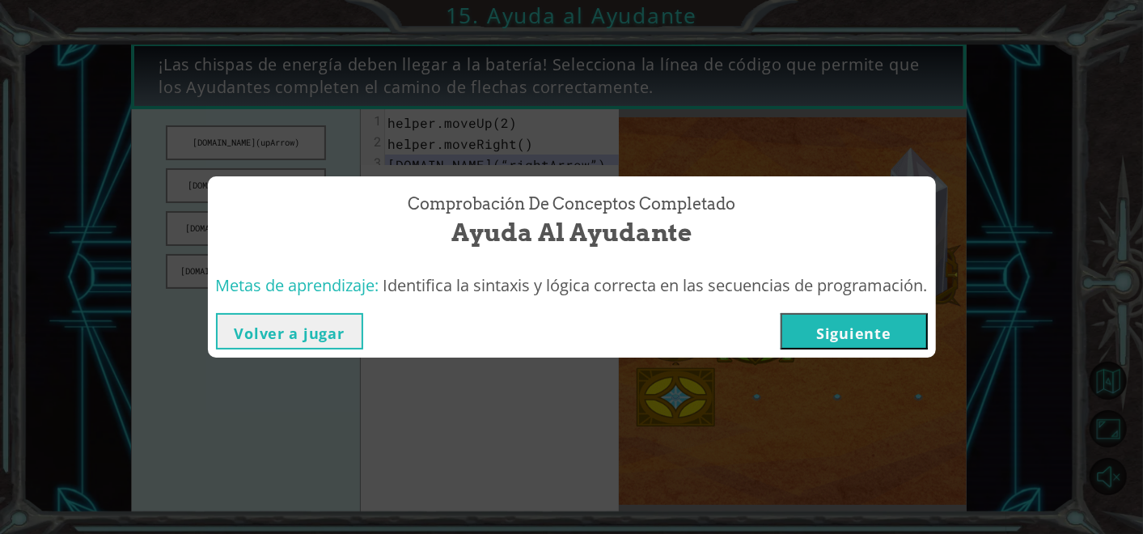
click at [874, 328] on button "Siguiente" at bounding box center [854, 331] width 147 height 36
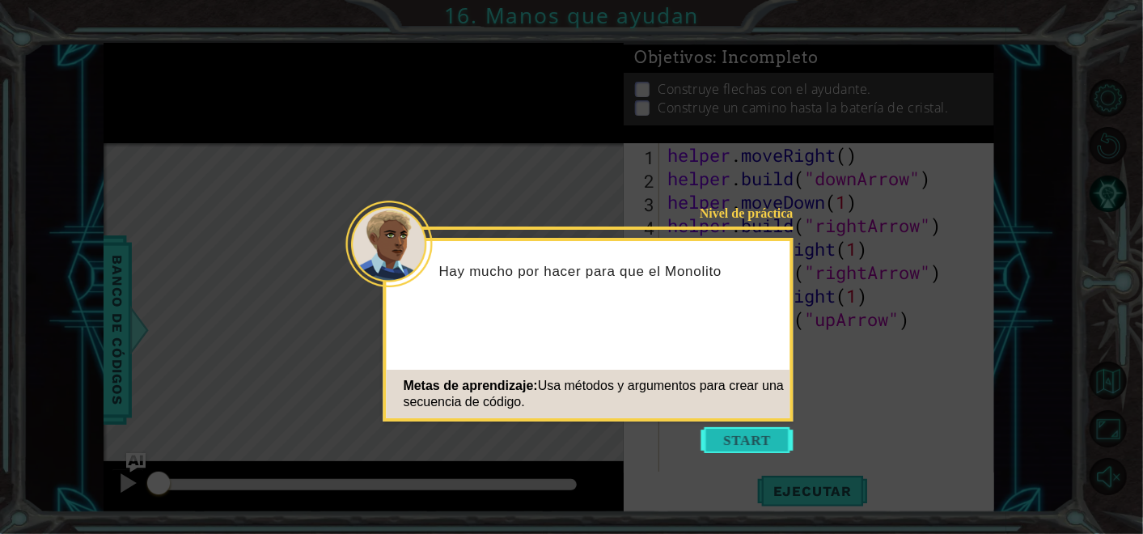
click at [760, 432] on button "Start" at bounding box center [747, 440] width 92 height 26
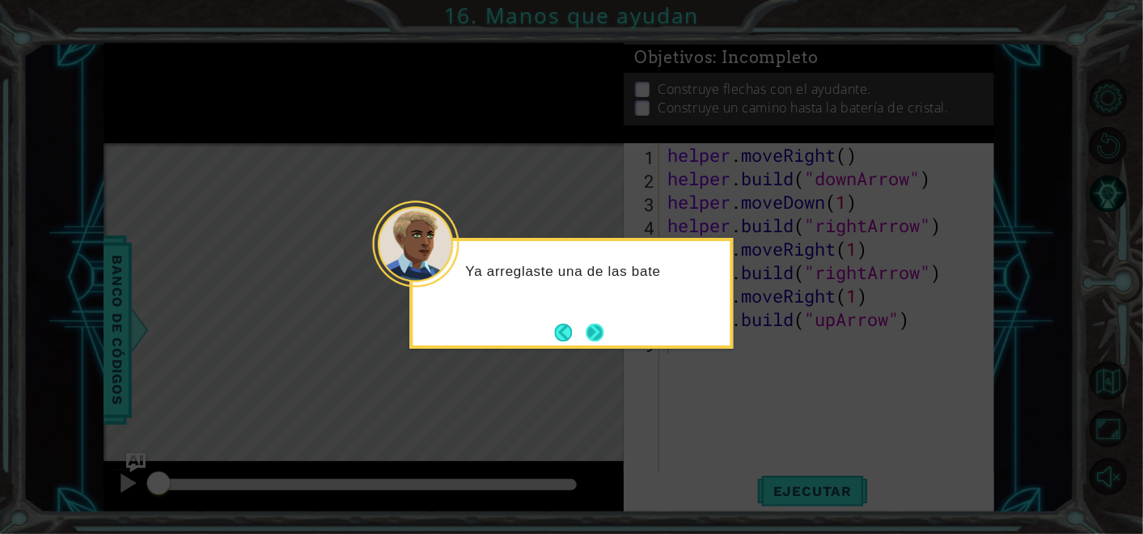
click at [600, 332] on button "Next" at bounding box center [595, 333] width 18 height 18
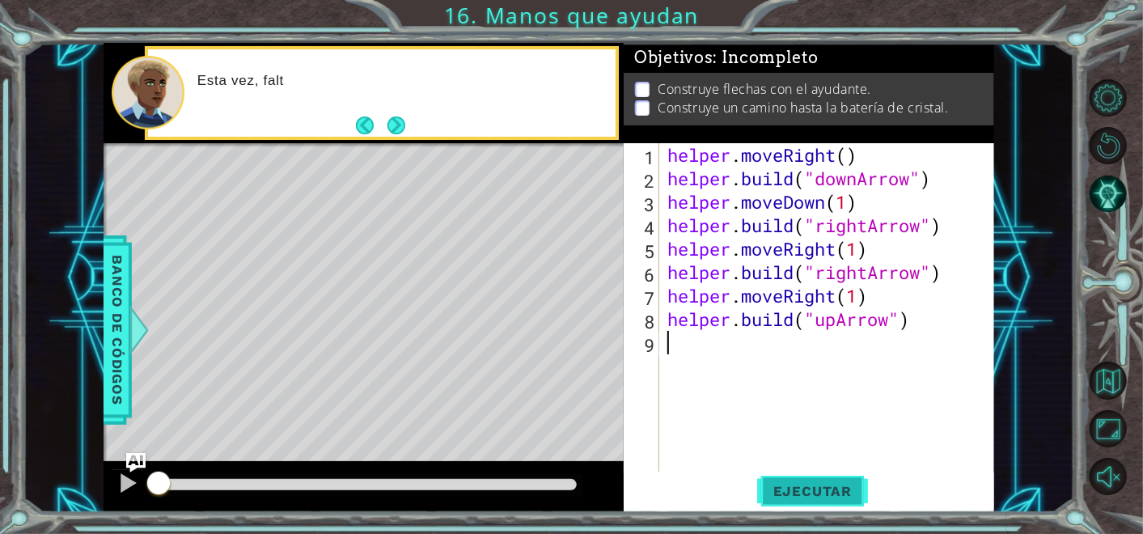
click at [798, 498] on span "Ejecutar" at bounding box center [812, 491] width 111 height 16
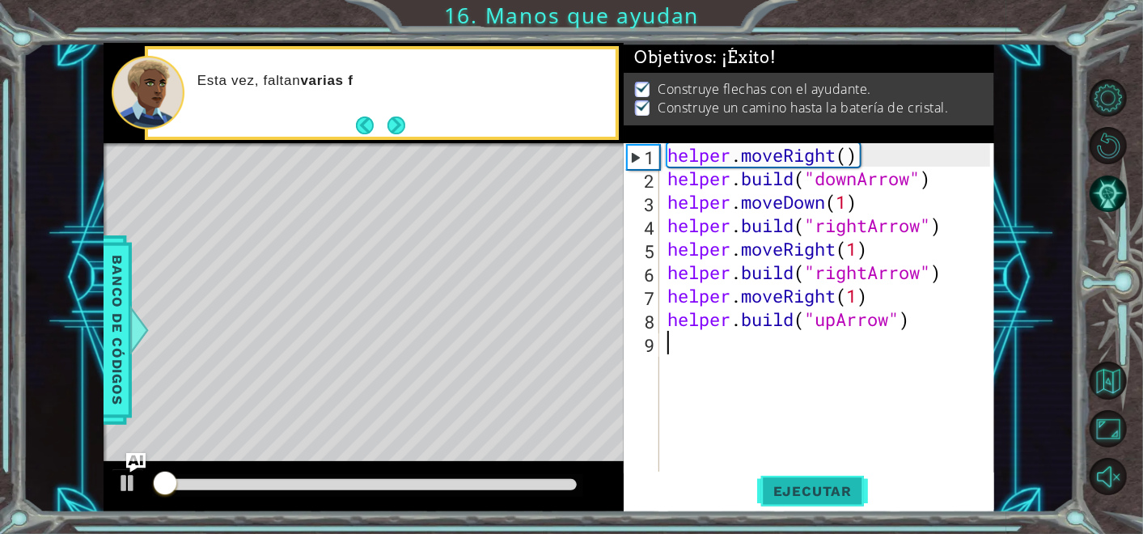
click at [798, 496] on span "Ejecutar" at bounding box center [812, 491] width 111 height 16
click at [789, 479] on button "Ejecutar" at bounding box center [812, 490] width 111 height 37
click at [789, 480] on button "Ejecutar" at bounding box center [812, 490] width 111 height 37
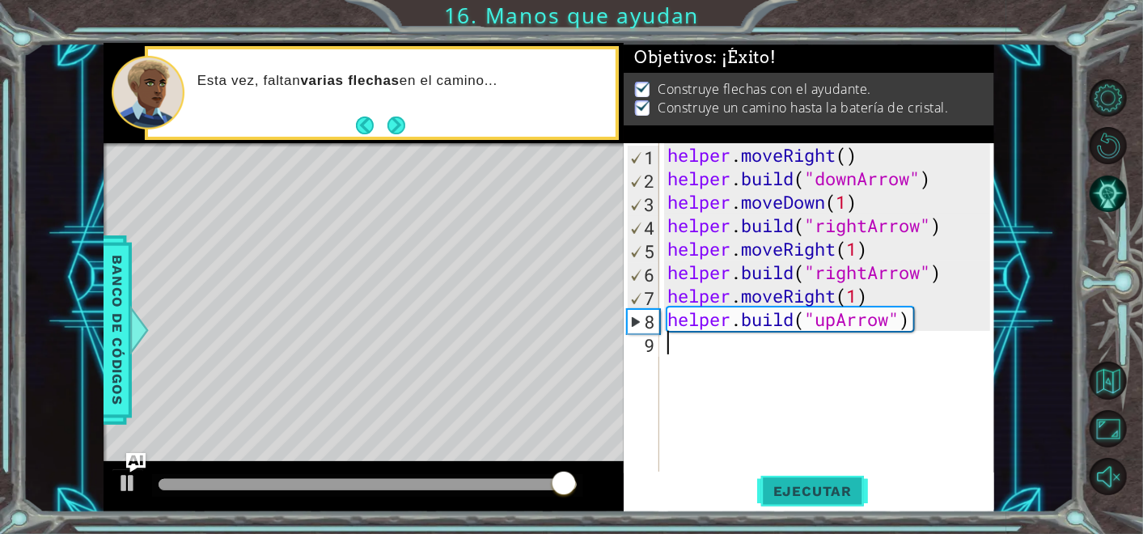
click at [832, 485] on span "Ejecutar" at bounding box center [812, 491] width 111 height 16
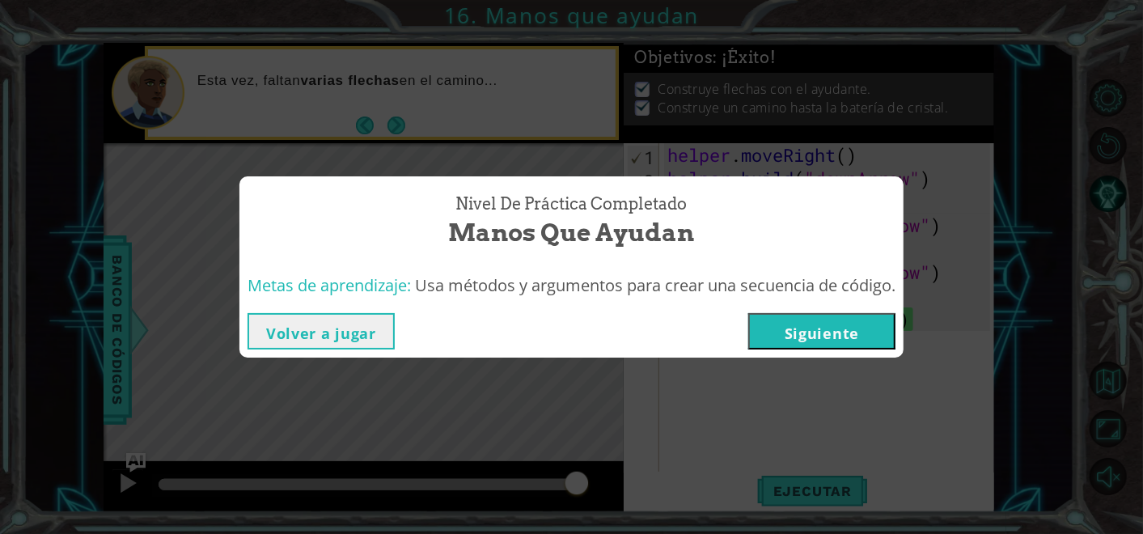
click at [776, 315] on button "Siguiente" at bounding box center [821, 331] width 147 height 36
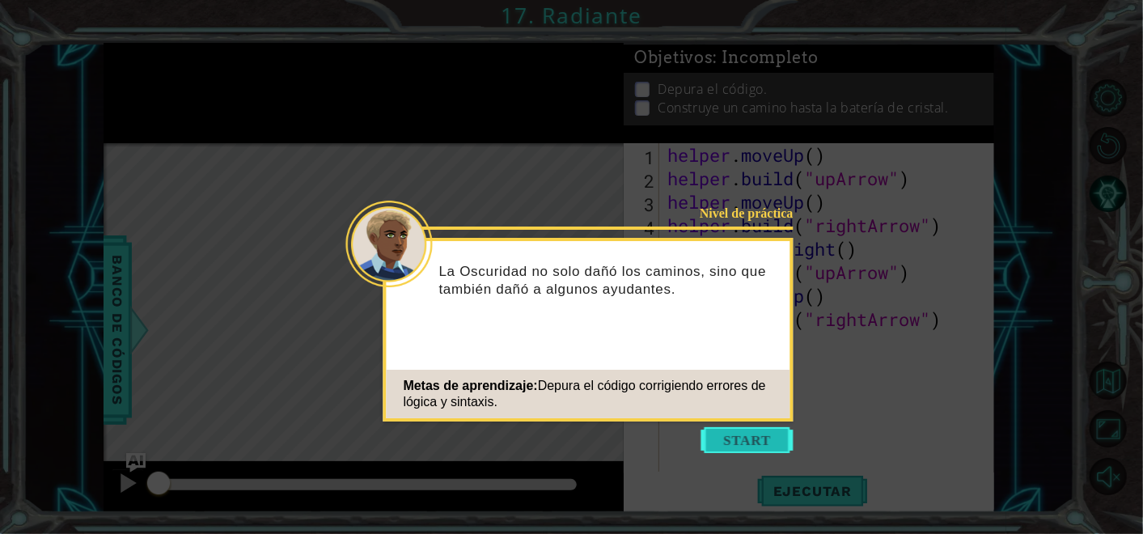
click at [722, 436] on button "Start" at bounding box center [747, 440] width 92 height 26
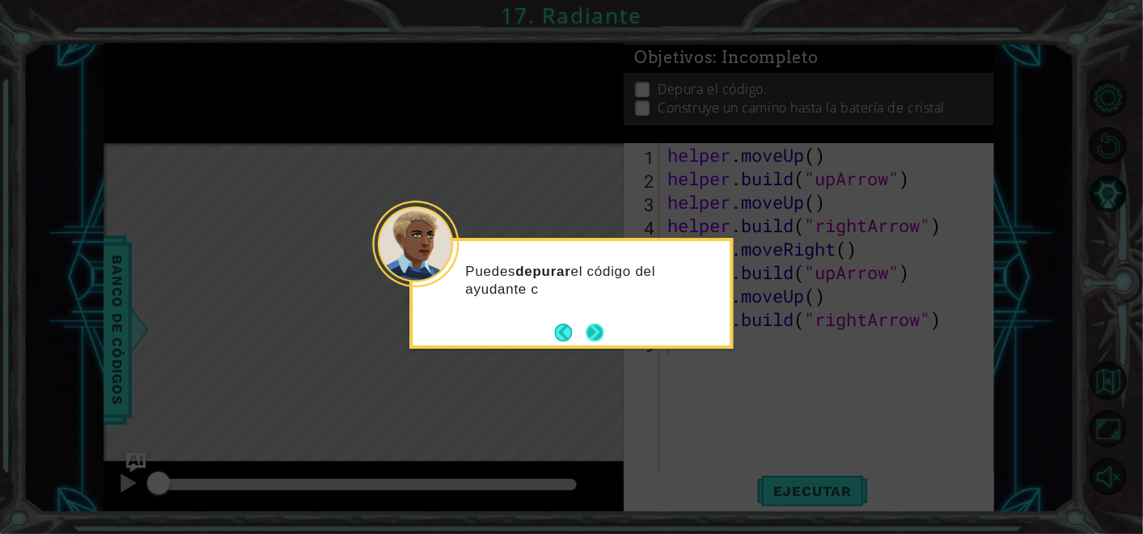
click at [588, 328] on button "Next" at bounding box center [595, 333] width 18 height 18
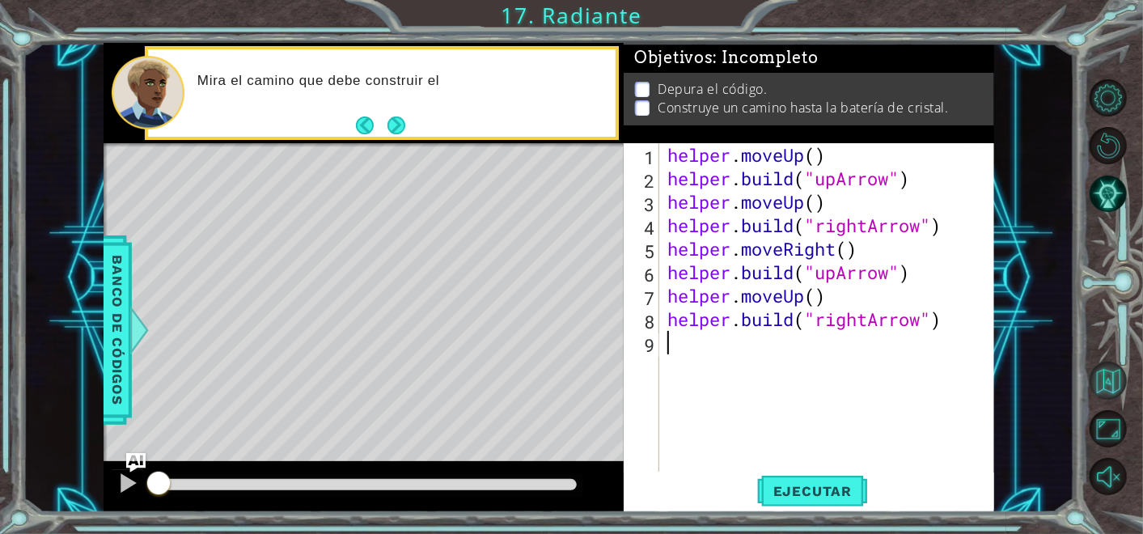
click at [1114, 377] on button "Volver al mapa" at bounding box center [1108, 380] width 37 height 37
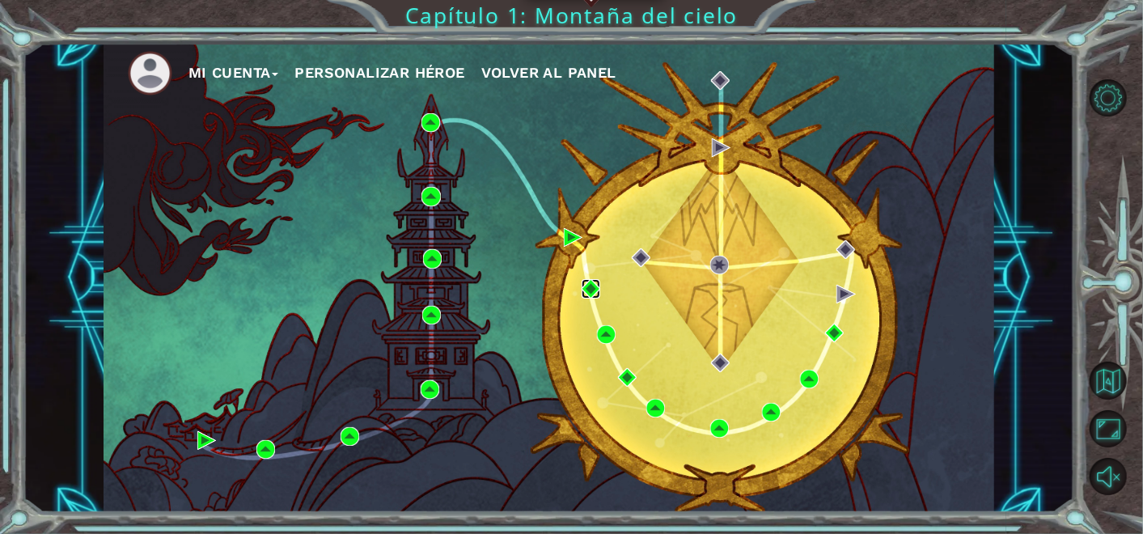
click at [587, 289] on img at bounding box center [591, 288] width 19 height 19
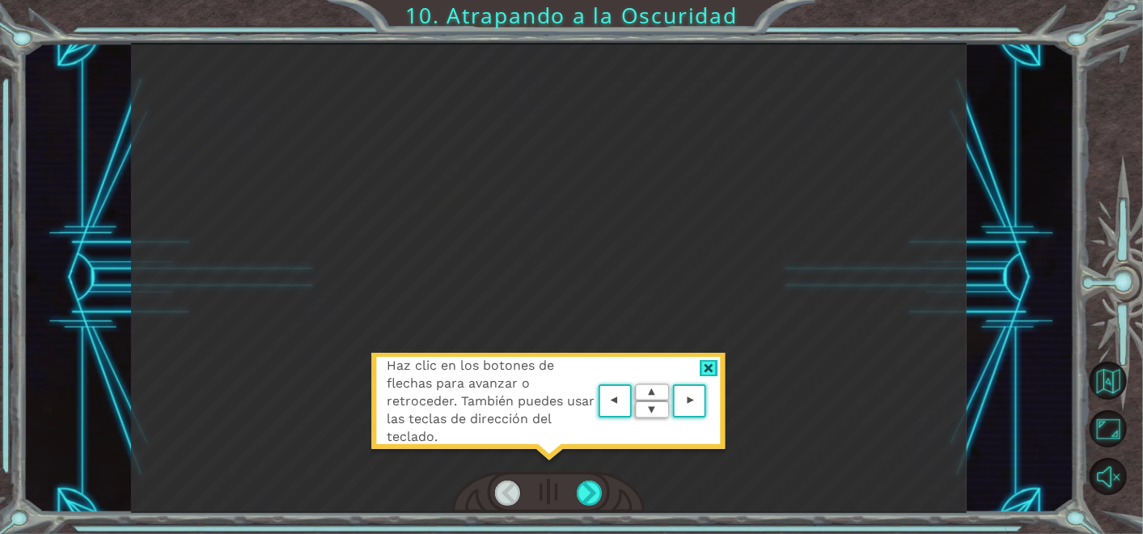
click at [722, 372] on div "Haz clic en los botones de flechas para avanzar o retroceder. También puedes us…" at bounding box center [549, 409] width 356 height 113
click at [578, 483] on div at bounding box center [590, 493] width 26 height 25
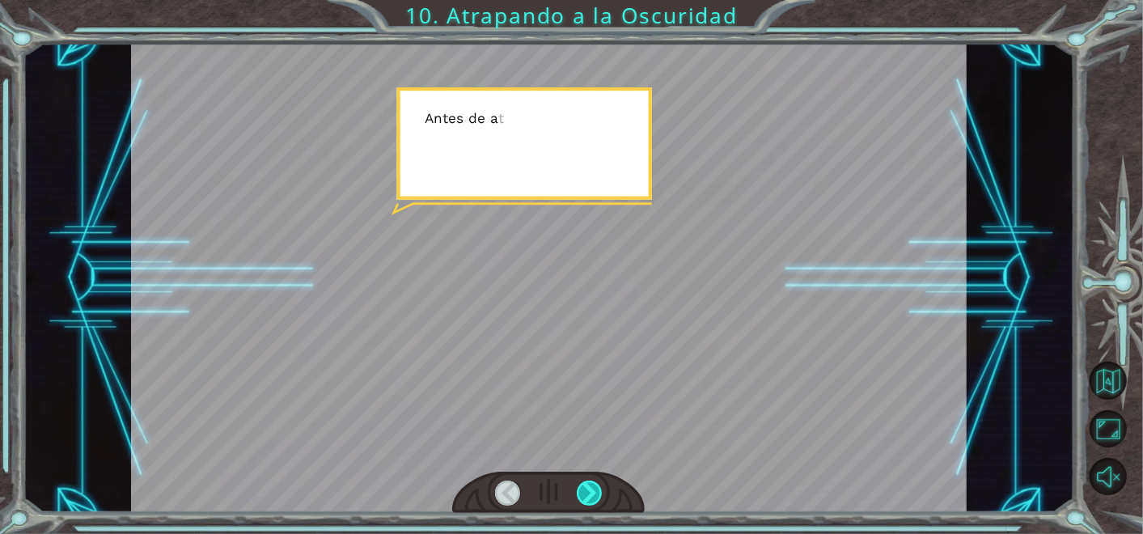
click at [578, 483] on div at bounding box center [590, 493] width 26 height 25
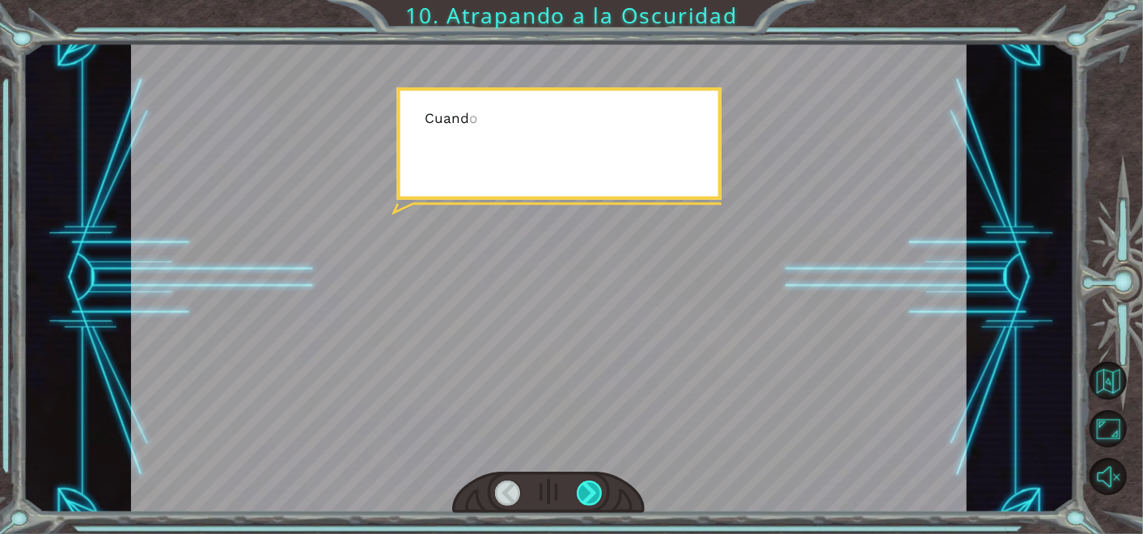
click at [578, 483] on div at bounding box center [590, 493] width 26 height 25
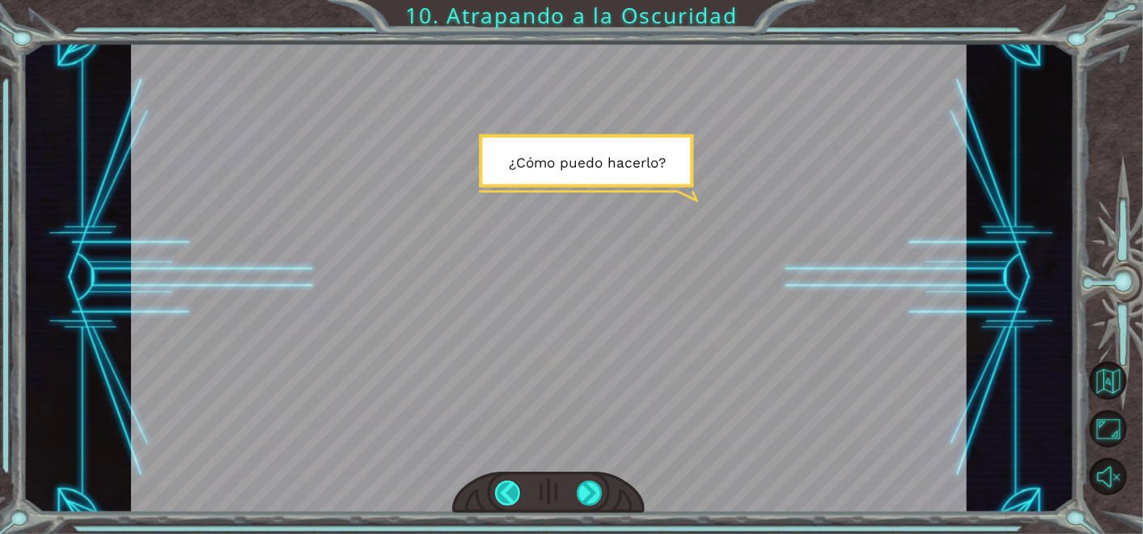
click at [498, 494] on div at bounding box center [508, 493] width 26 height 25
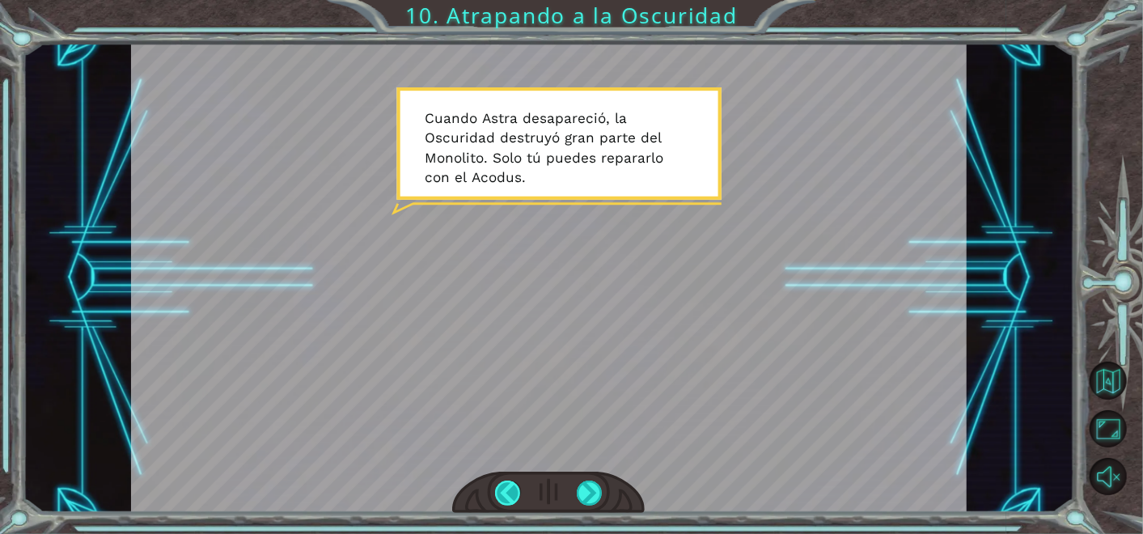
click at [498, 494] on div at bounding box center [508, 493] width 26 height 25
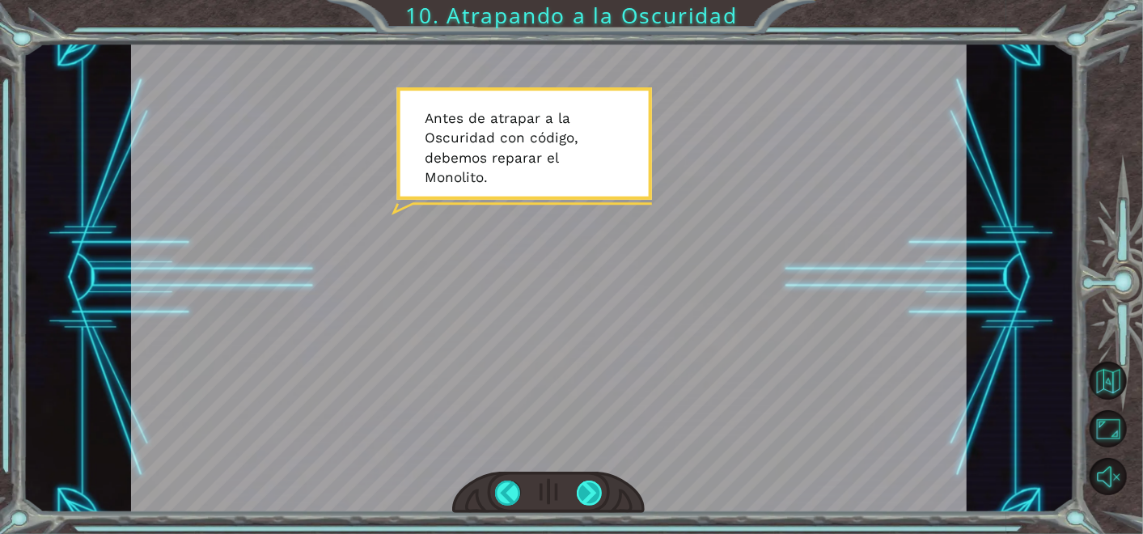
click at [585, 492] on div at bounding box center [590, 493] width 26 height 25
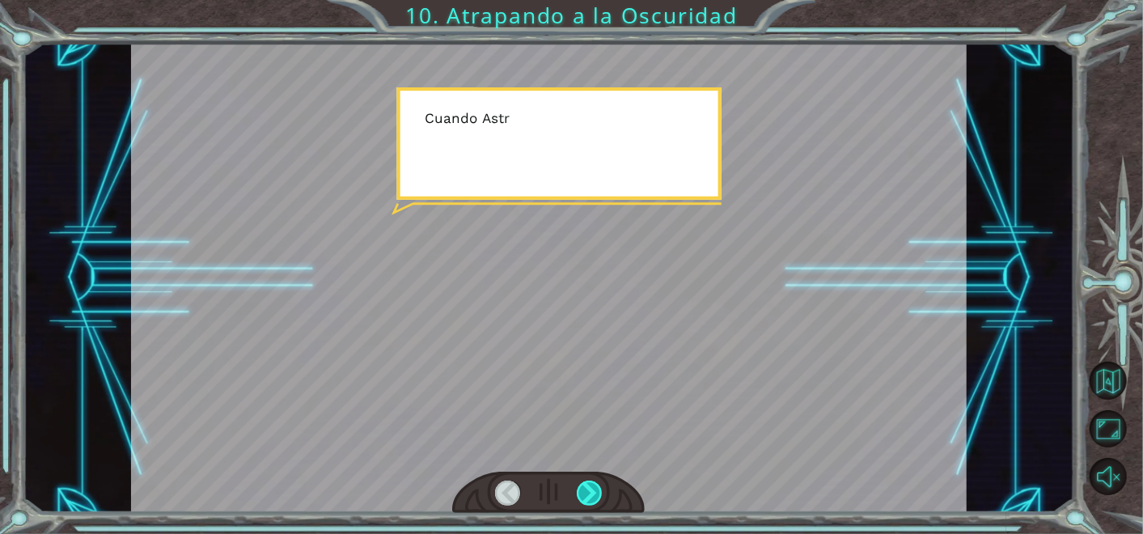
click at [585, 489] on div at bounding box center [590, 493] width 26 height 25
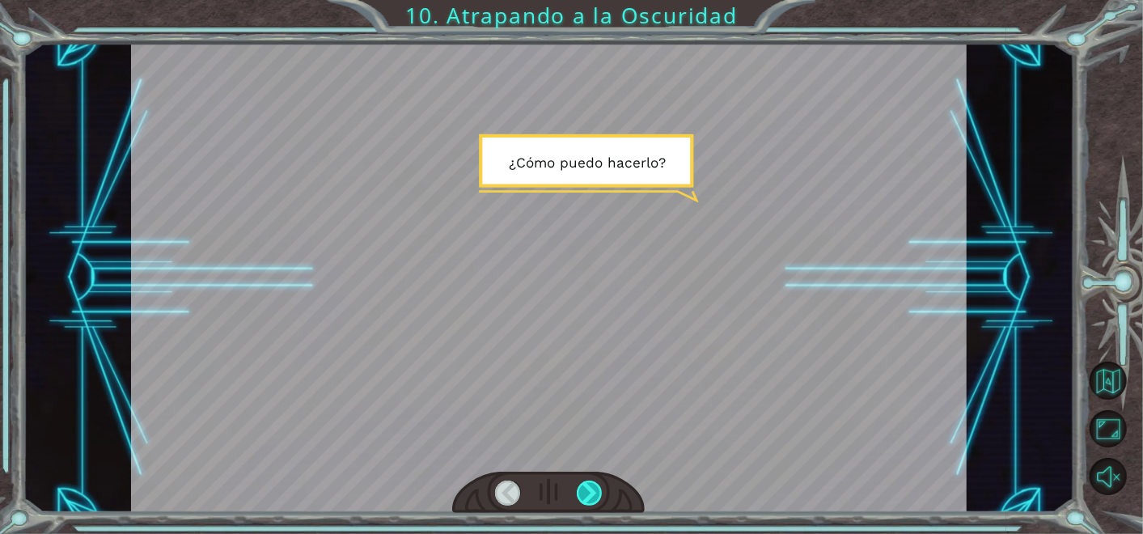
click at [585, 489] on div at bounding box center [590, 493] width 26 height 25
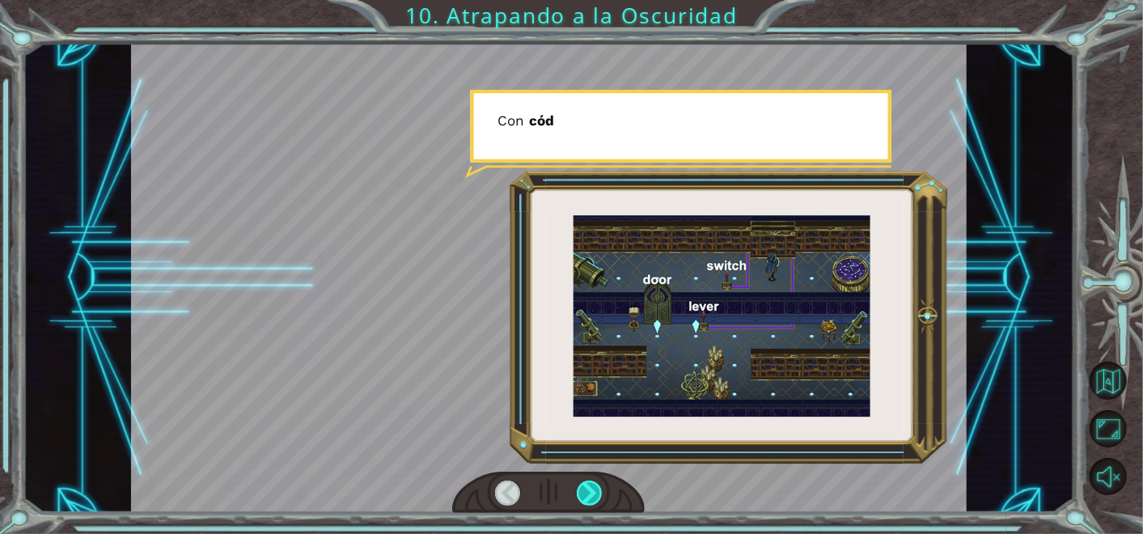
click at [585, 489] on div at bounding box center [590, 493] width 26 height 25
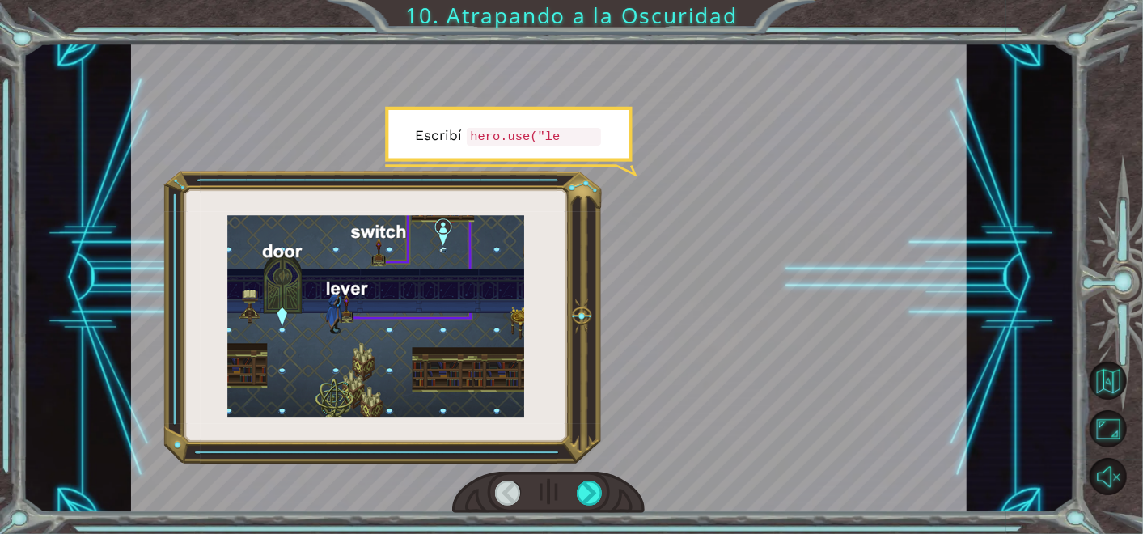
click at [516, 486] on div at bounding box center [508, 493] width 26 height 25
click at [506, 485] on div at bounding box center [508, 493] width 26 height 25
click at [505, 491] on div at bounding box center [508, 493] width 26 height 25
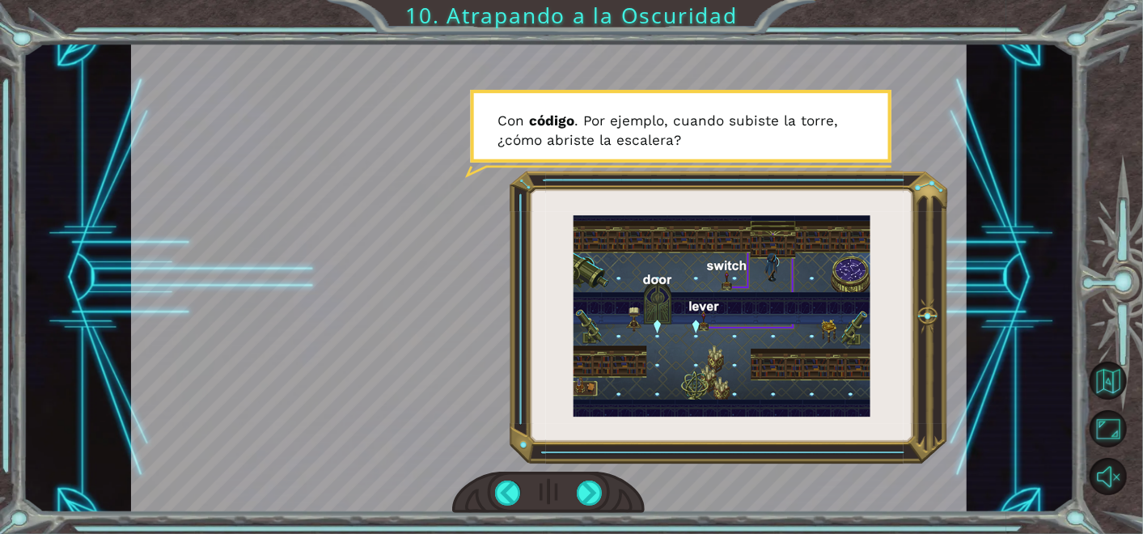
click at [575, 485] on div at bounding box center [548, 493] width 193 height 42
click at [575, 492] on div at bounding box center [548, 493] width 193 height 42
click at [585, 490] on div at bounding box center [590, 493] width 26 height 25
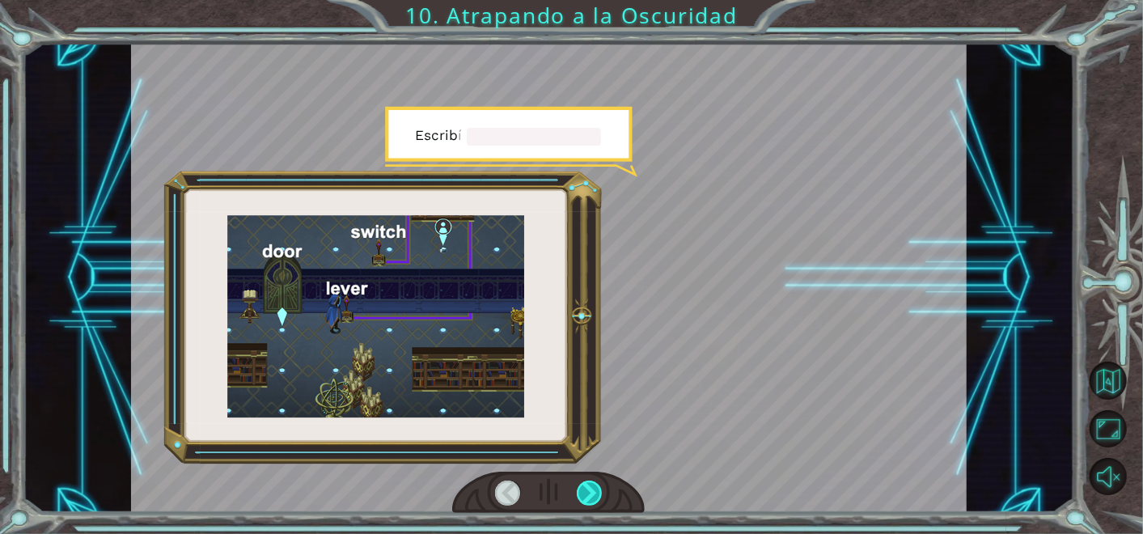
click at [585, 490] on div at bounding box center [590, 493] width 26 height 25
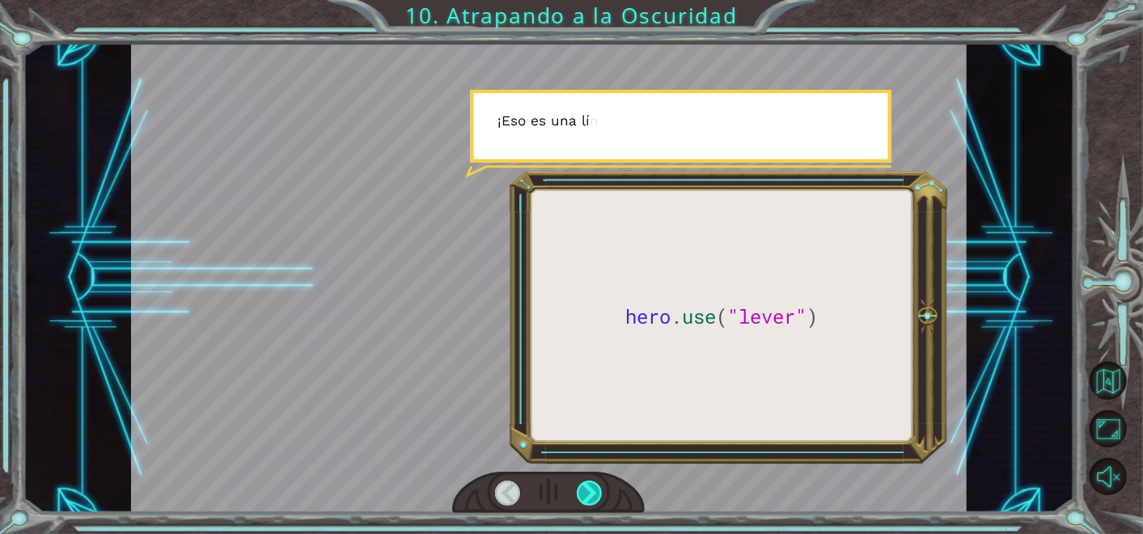
click at [585, 490] on div at bounding box center [590, 493] width 26 height 25
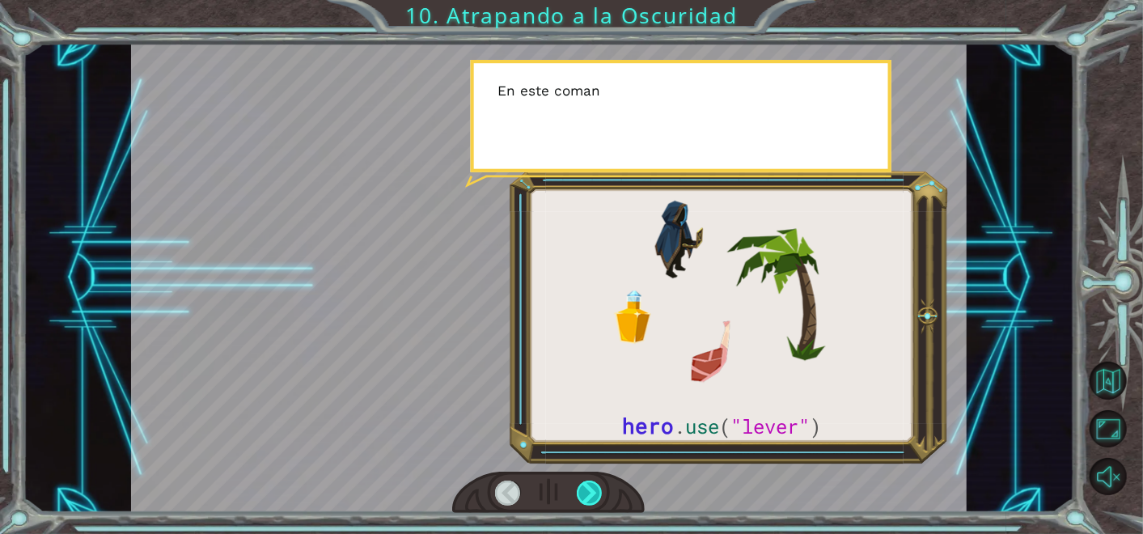
click at [584, 489] on div at bounding box center [590, 493] width 26 height 25
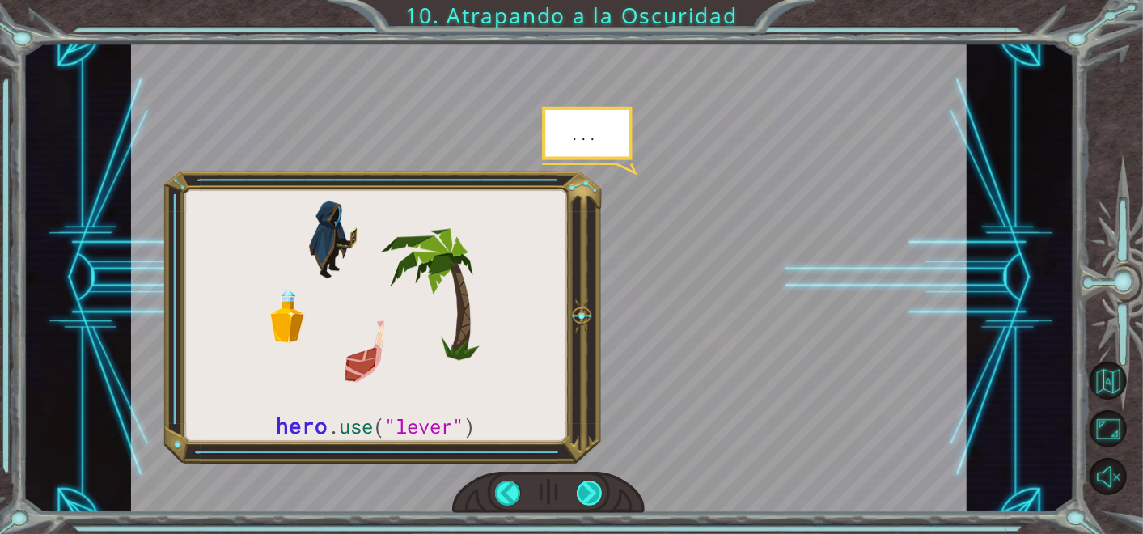
click at [583, 487] on div at bounding box center [590, 493] width 26 height 25
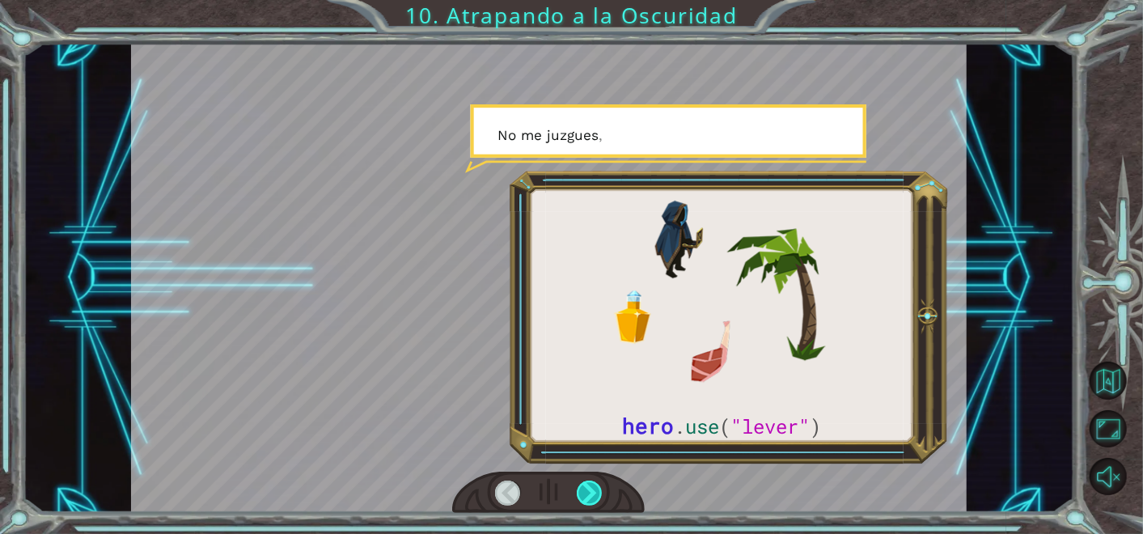
click at [583, 487] on div at bounding box center [590, 493] width 26 height 25
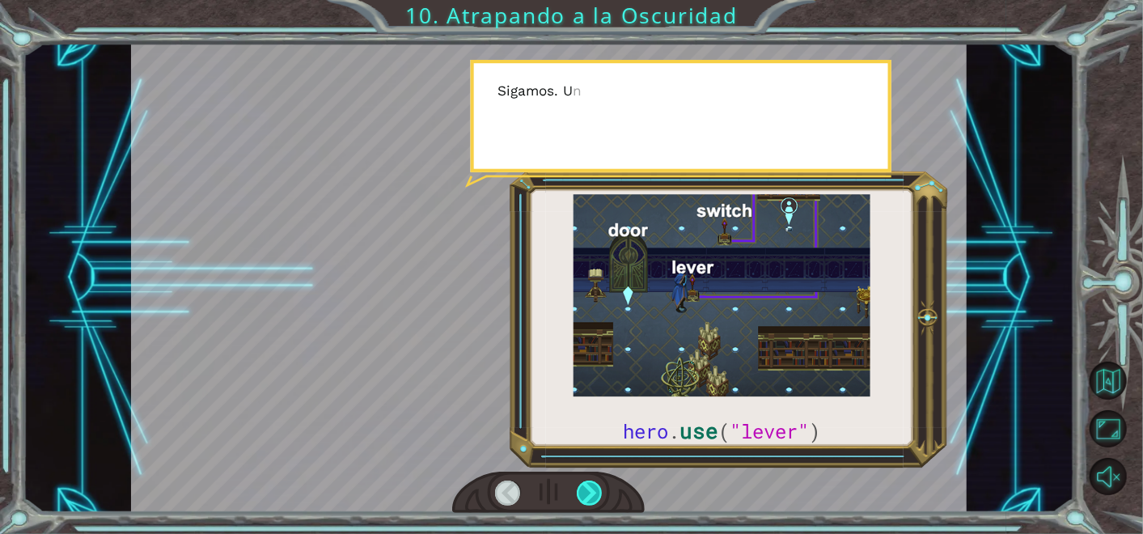
click at [583, 487] on div at bounding box center [590, 493] width 26 height 25
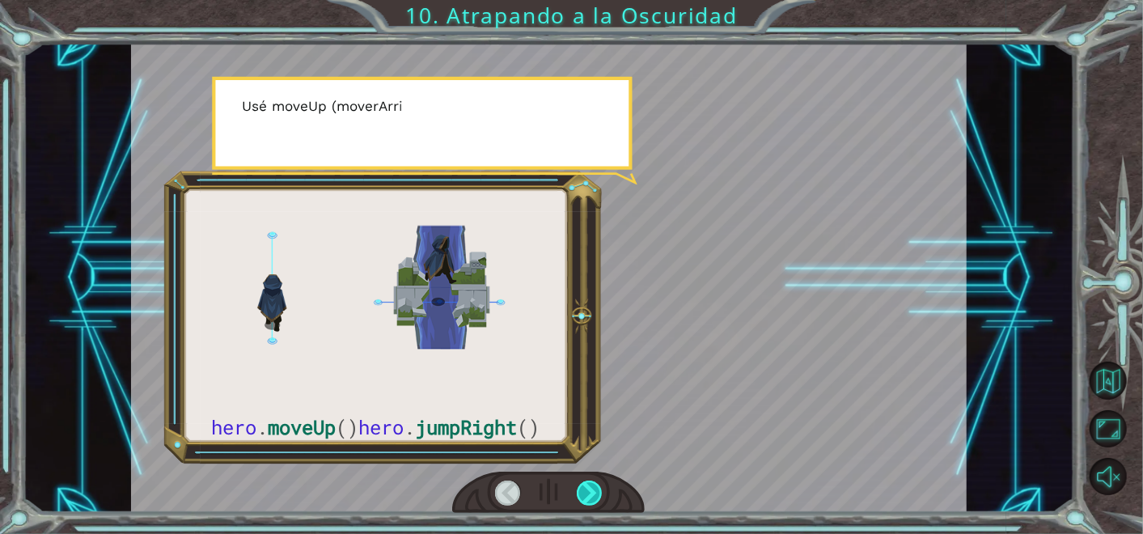
click at [583, 487] on div at bounding box center [590, 493] width 26 height 25
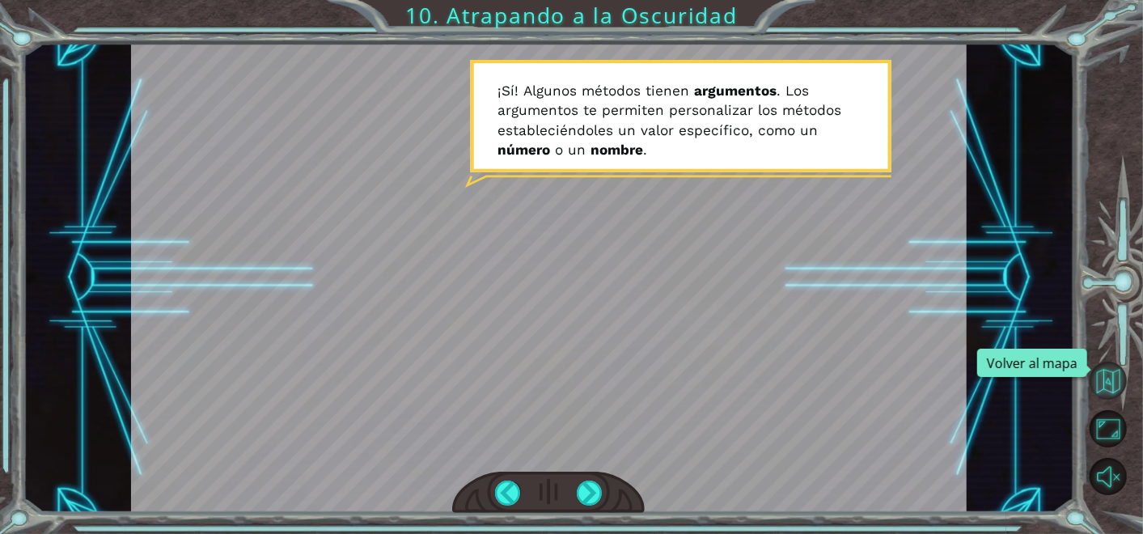
click at [1098, 373] on button "Volver al mapa" at bounding box center [1108, 380] width 37 height 37
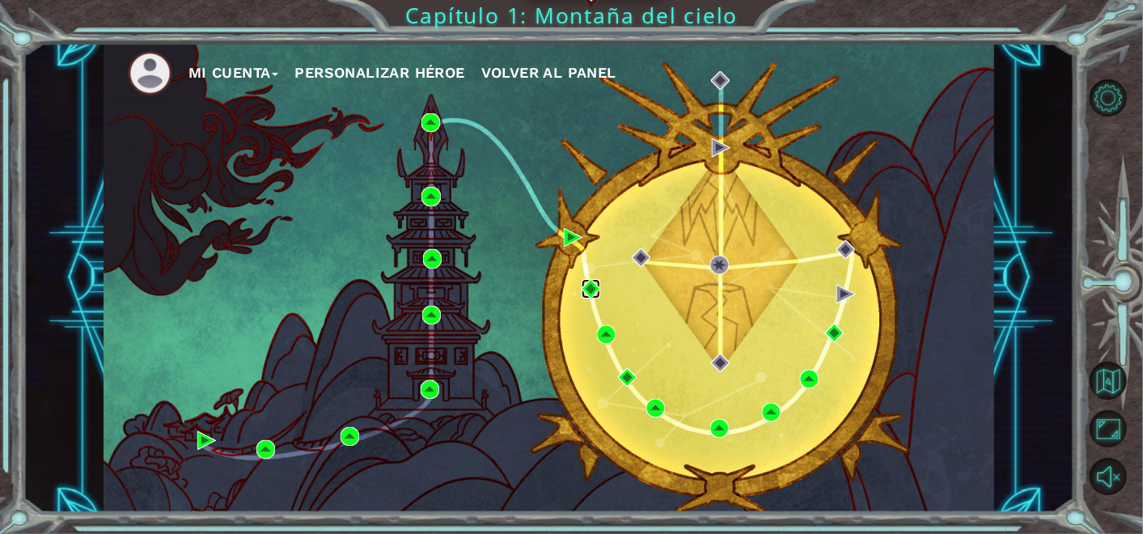
click at [589, 287] on img at bounding box center [591, 288] width 19 height 19
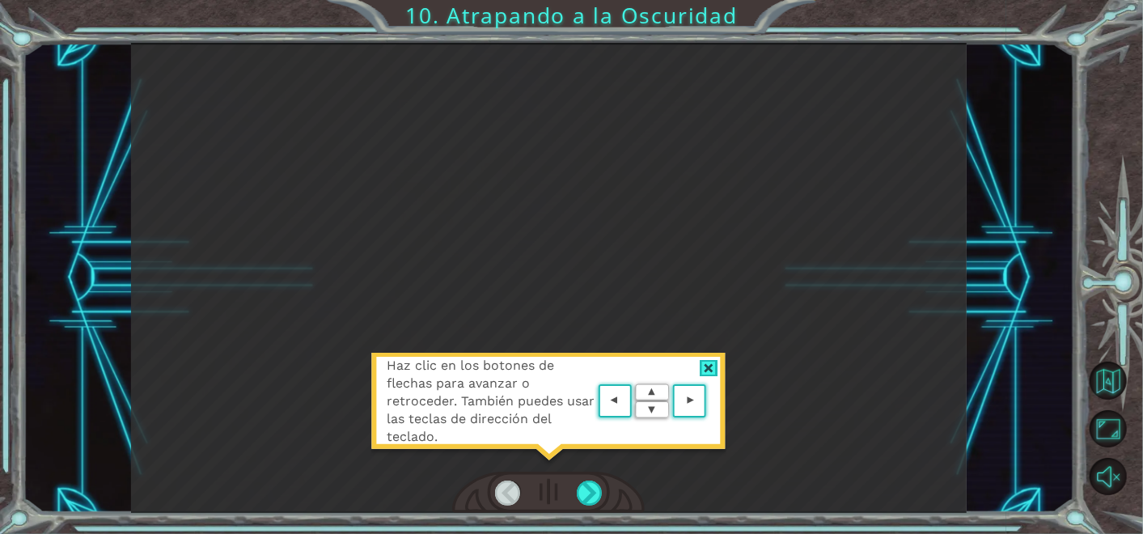
click at [716, 358] on div "Haz clic en los botones de flechas para avanzar o retroceder. También puedes us…" at bounding box center [549, 409] width 356 height 113
click at [705, 370] on div at bounding box center [709, 368] width 19 height 17
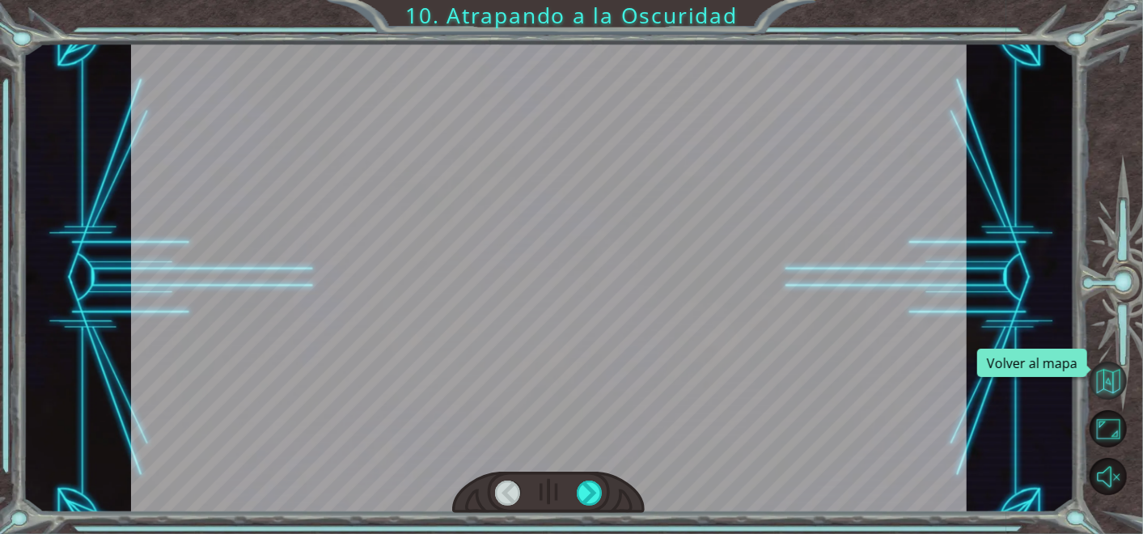
click at [1120, 385] on button "Volver al mapa" at bounding box center [1108, 380] width 37 height 37
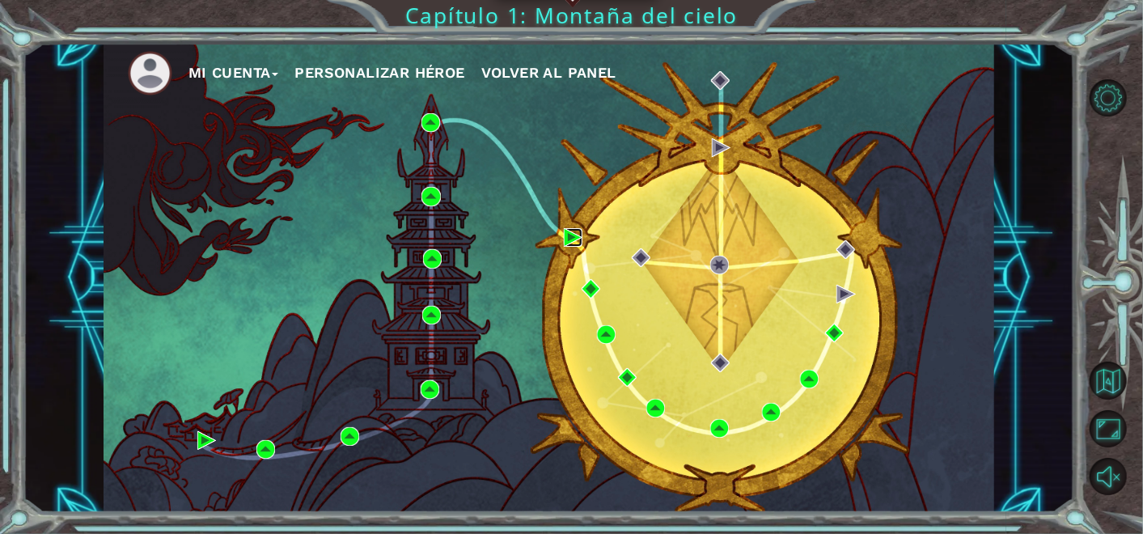
click at [572, 231] on img at bounding box center [573, 237] width 19 height 19
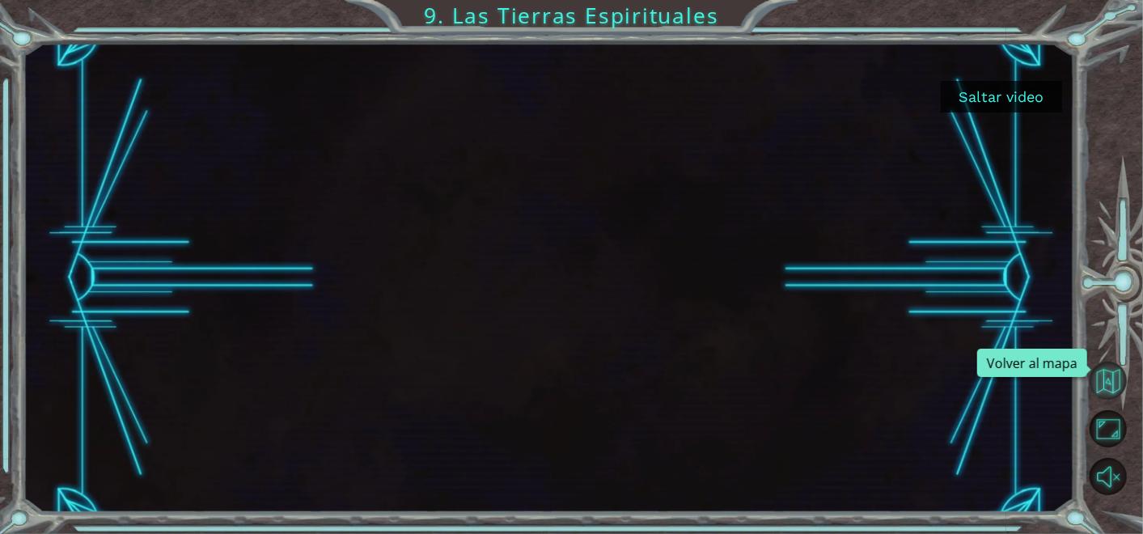
click at [1102, 369] on button "Volver al mapa" at bounding box center [1108, 380] width 37 height 37
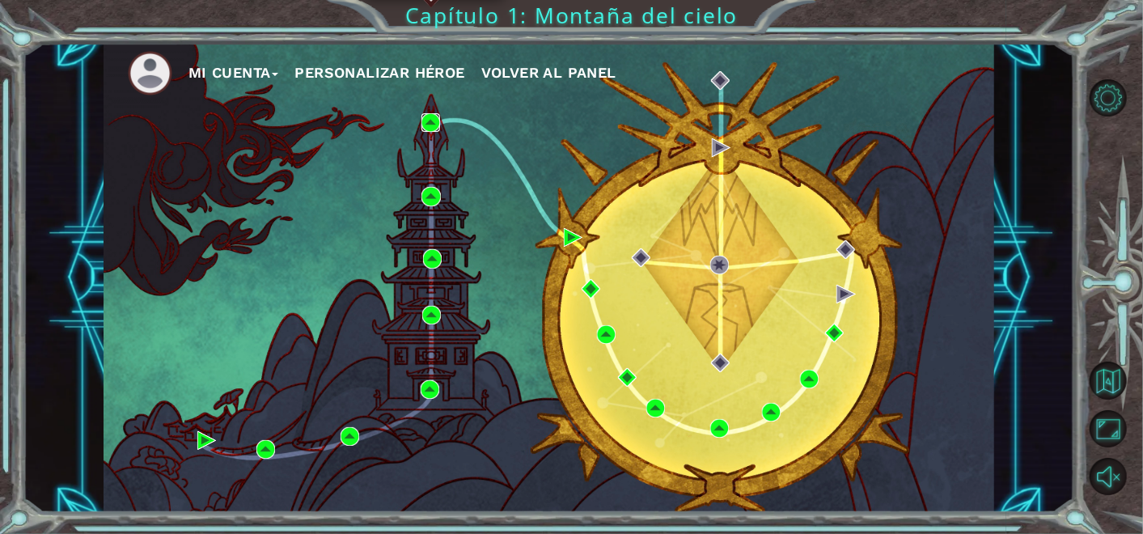
click at [432, 128] on img at bounding box center [430, 122] width 19 height 19
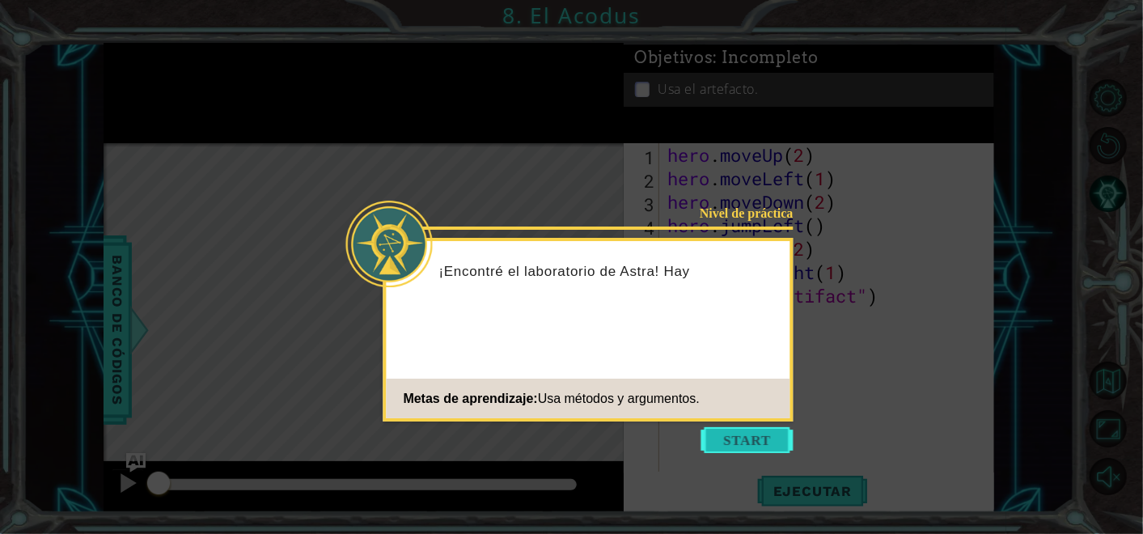
click at [738, 437] on button "Start" at bounding box center [747, 440] width 92 height 26
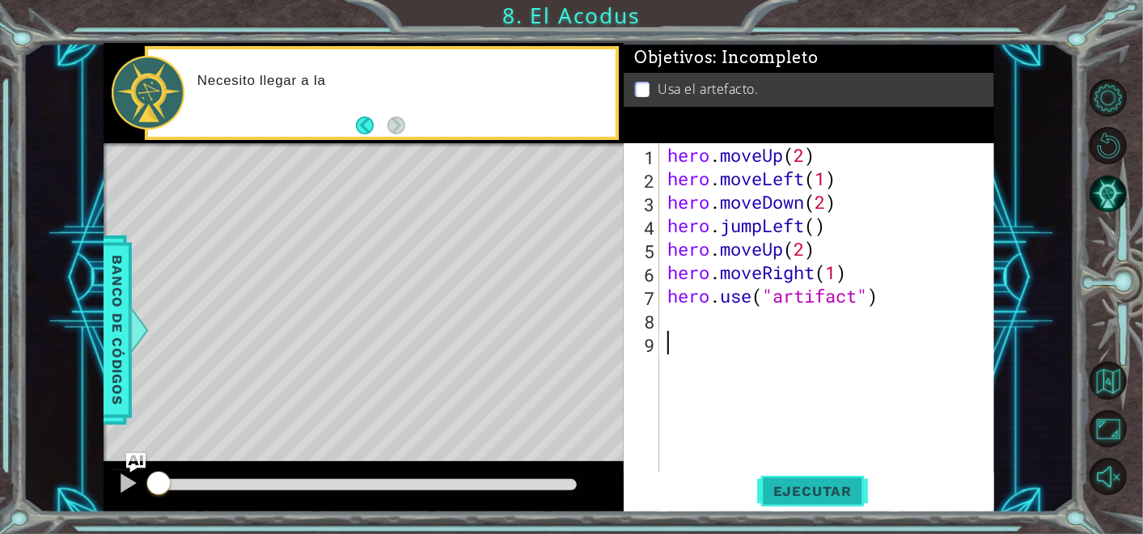
click at [794, 489] on span "Ejecutar" at bounding box center [812, 491] width 111 height 16
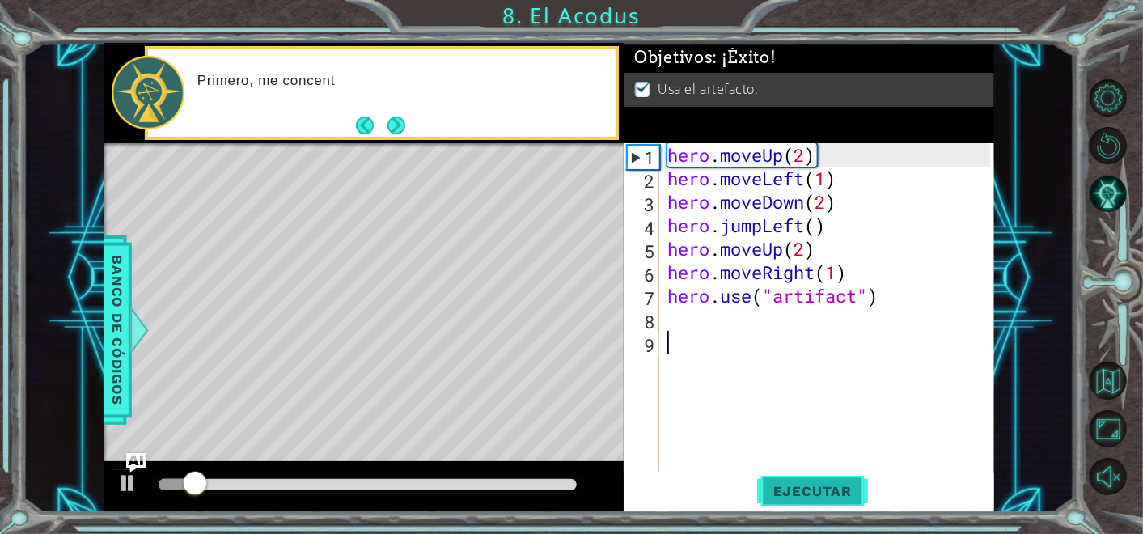
click at [794, 491] on span "Ejecutar" at bounding box center [812, 491] width 111 height 16
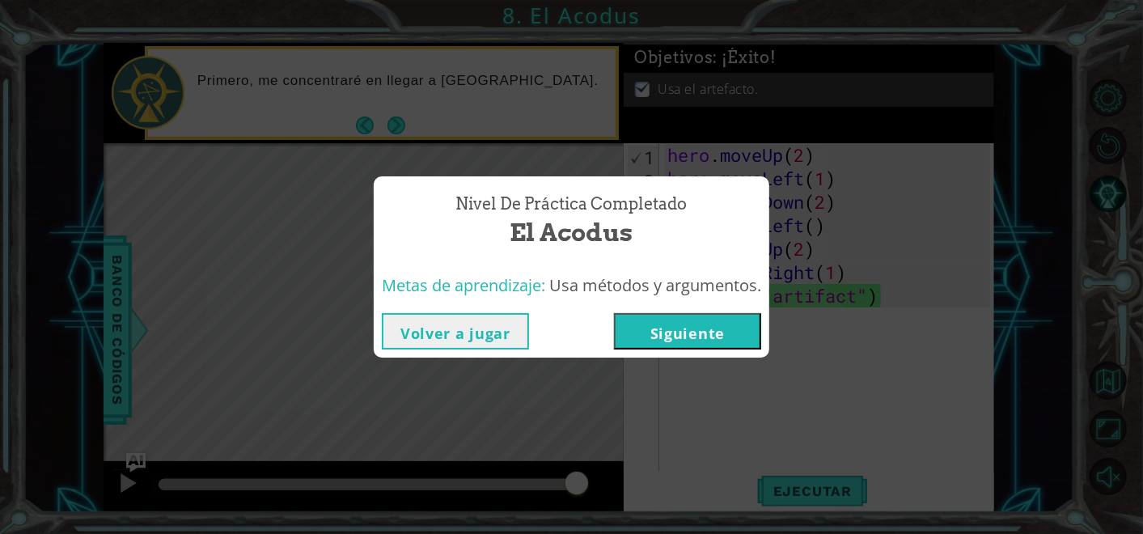
click at [662, 322] on button "Siguiente" at bounding box center [687, 331] width 147 height 36
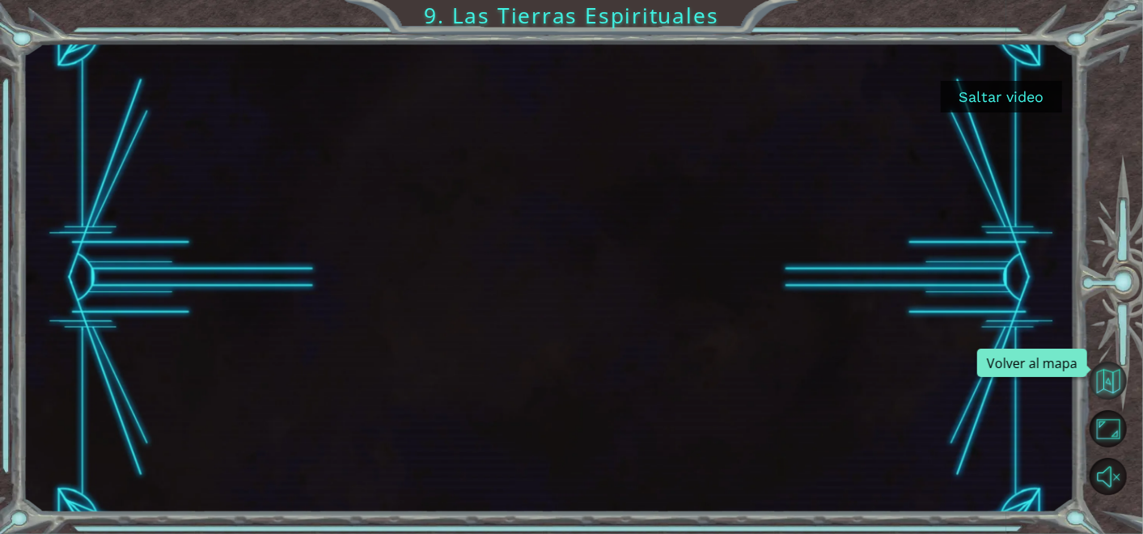
click at [1109, 371] on button "Volver al mapa" at bounding box center [1108, 380] width 37 height 37
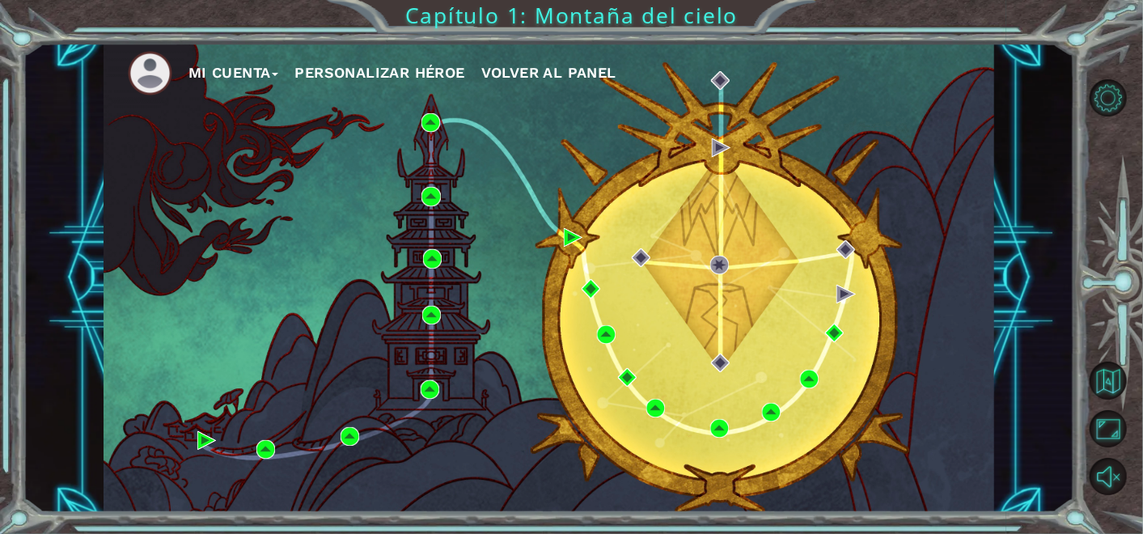
click at [445, 195] on div "Mi Cuenta Personalizar héroe Volver al panel" at bounding box center [549, 278] width 891 height 470
click at [425, 192] on img at bounding box center [430, 196] width 19 height 19
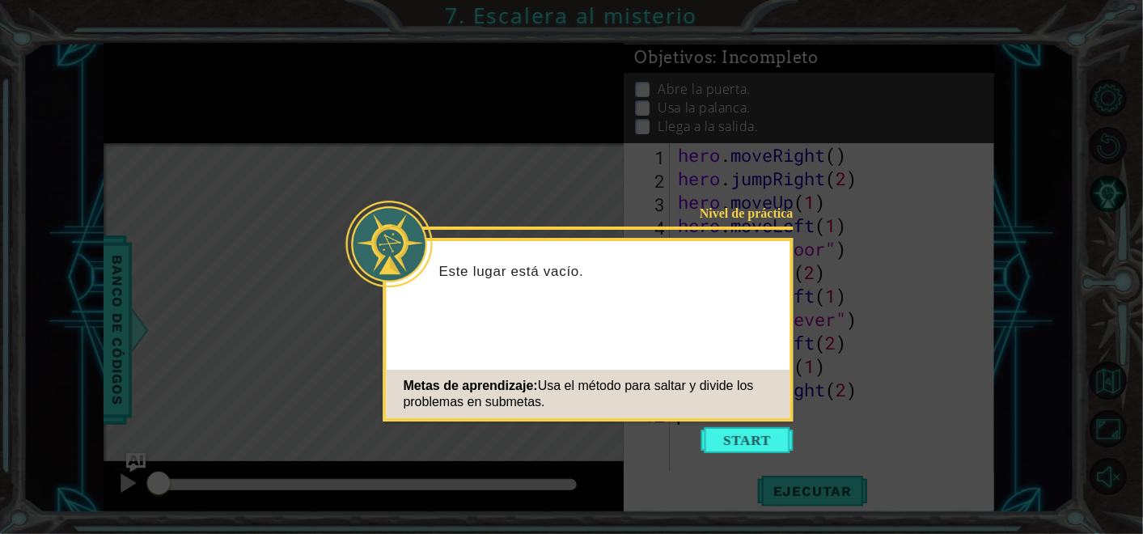
click at [769, 434] on button "Start" at bounding box center [747, 440] width 92 height 26
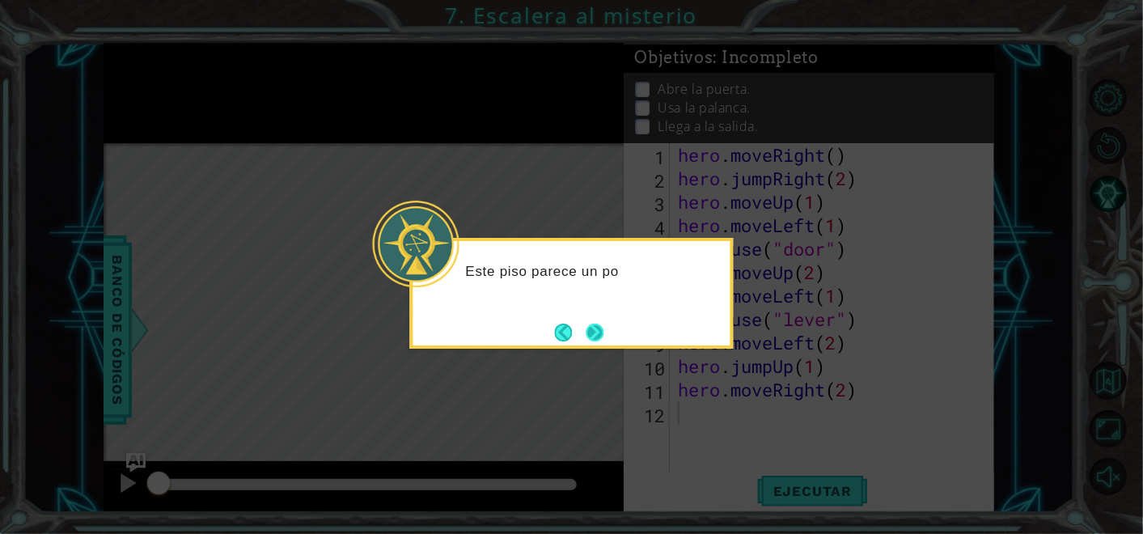
click at [586, 337] on button "Next" at bounding box center [595, 332] width 19 height 19
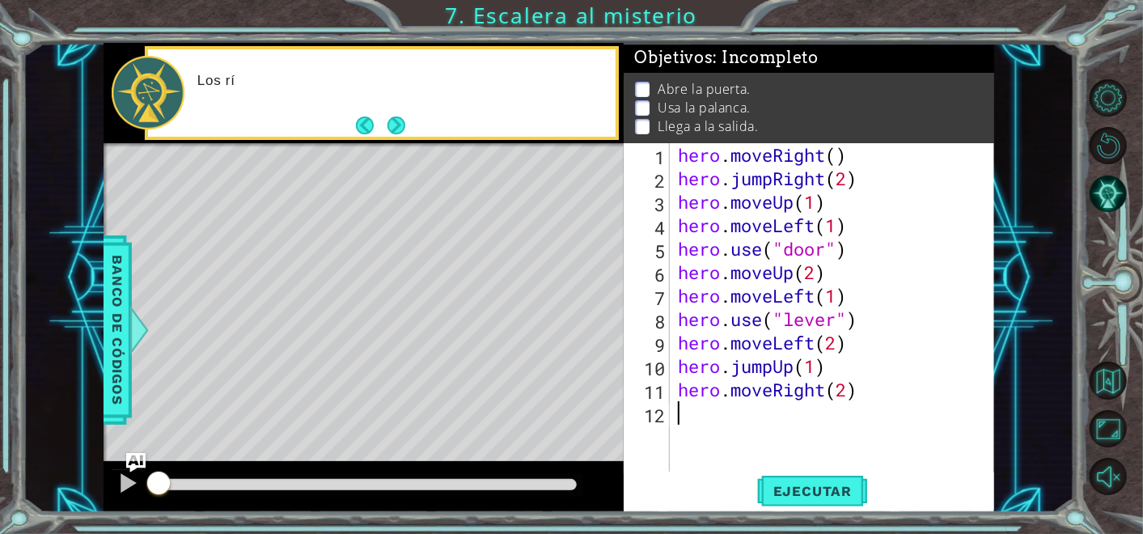
click at [813, 512] on div "1 2 3 4 5 6 7 8 9 10 11 12 hero . moveRight ( ) hero . jumpRight ( 2 ) hero . m…" at bounding box center [809, 328] width 370 height 370
click at [804, 492] on span "Ejecutar" at bounding box center [812, 491] width 111 height 16
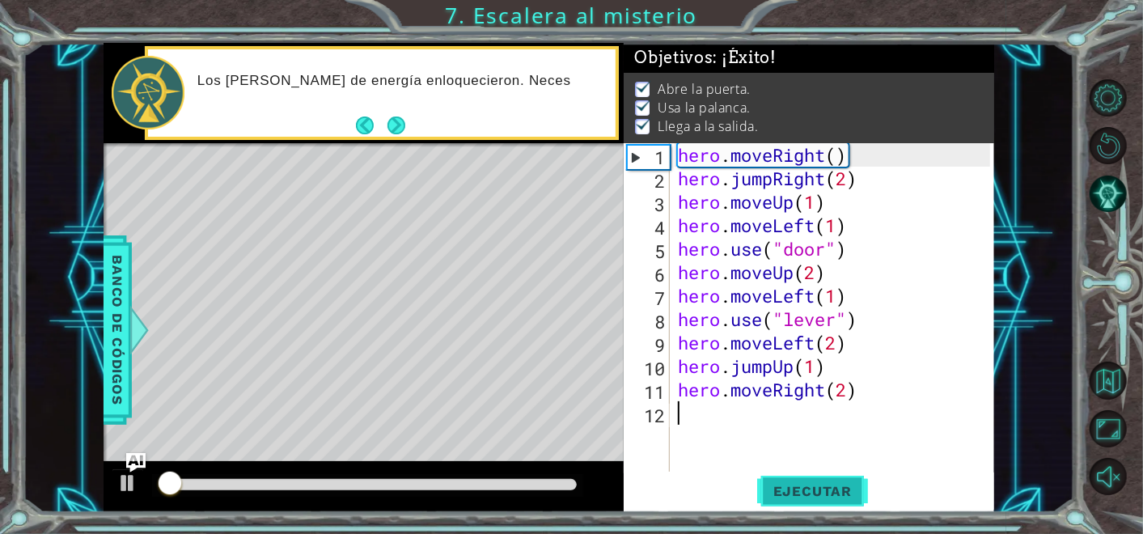
click at [799, 484] on span "Ejecutar" at bounding box center [812, 491] width 111 height 16
